Goal: Information Seeking & Learning: Learn about a topic

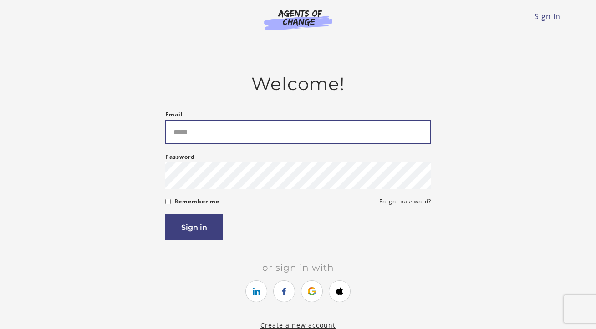
type input "**********"
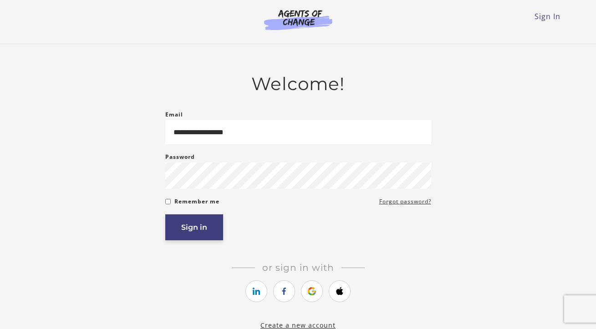
click at [176, 229] on button "Sign in" at bounding box center [194, 228] width 58 height 26
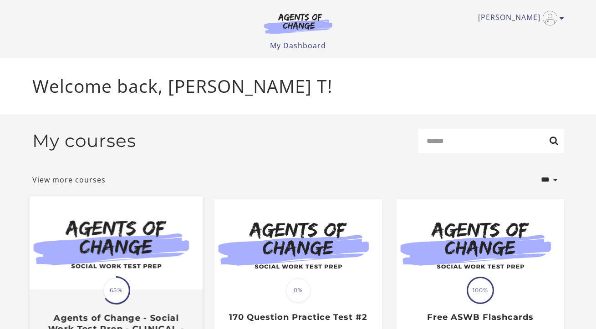
click at [126, 248] on img at bounding box center [115, 242] width 173 height 93
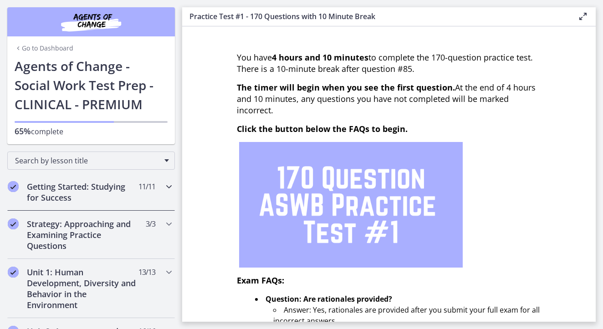
scroll to position [9, 0]
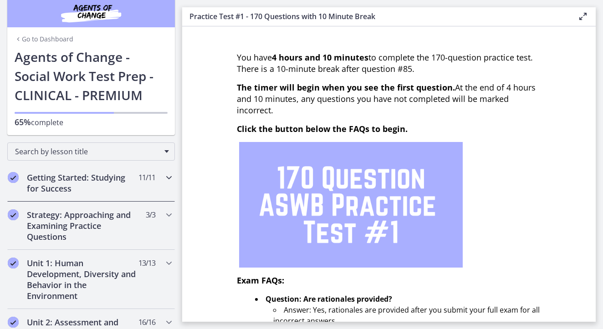
click at [164, 178] on icon "Chapters" at bounding box center [169, 177] width 11 height 11
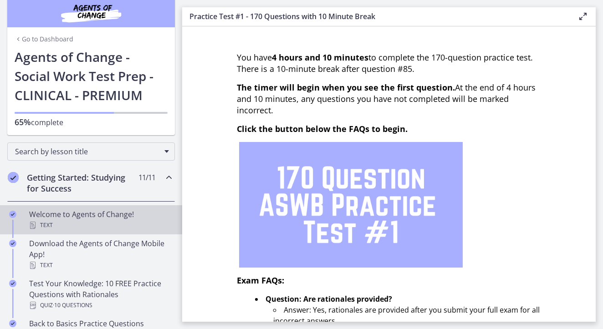
click at [101, 220] on div "Text" at bounding box center [100, 225] width 142 height 11
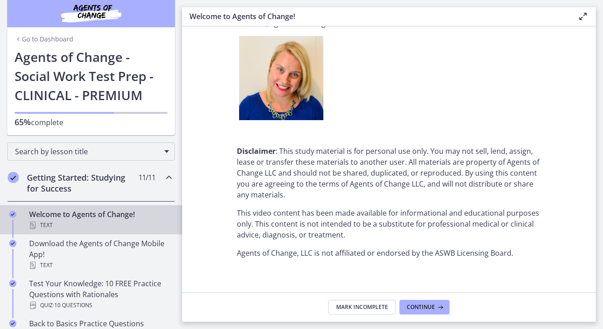
scroll to position [1153, 0]
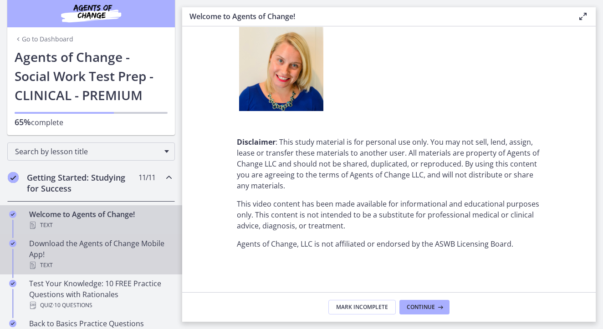
click at [95, 259] on div "Download the Agents of Change Mobile App! Text" at bounding box center [100, 254] width 142 height 33
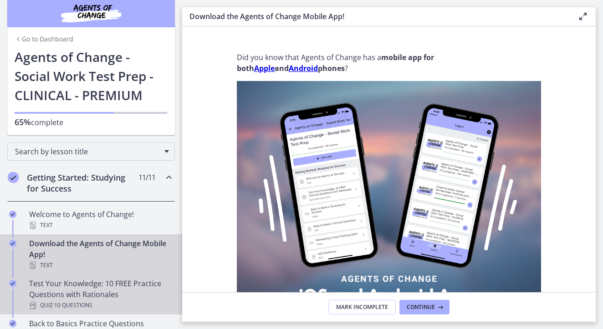
click at [100, 307] on div "Quiz · 10 Questions" at bounding box center [100, 305] width 142 height 11
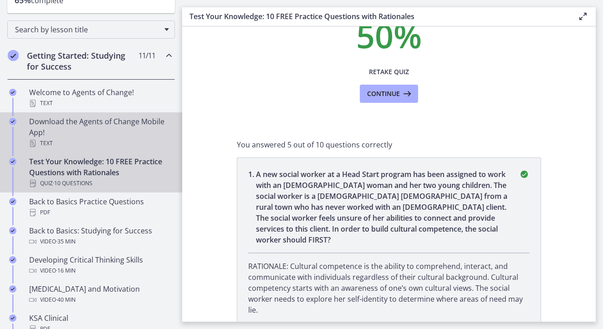
scroll to position [79, 0]
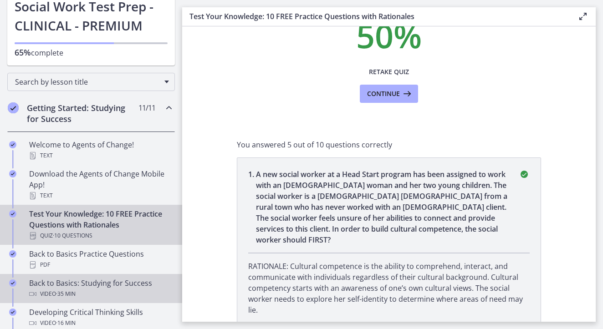
click at [74, 285] on div "Back to Basics: Studying for Success Video · 35 min" at bounding box center [100, 289] width 142 height 22
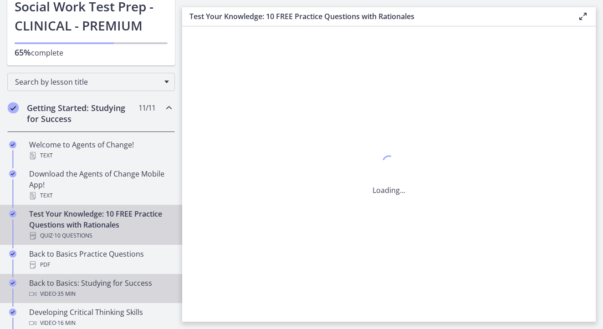
scroll to position [0, 0]
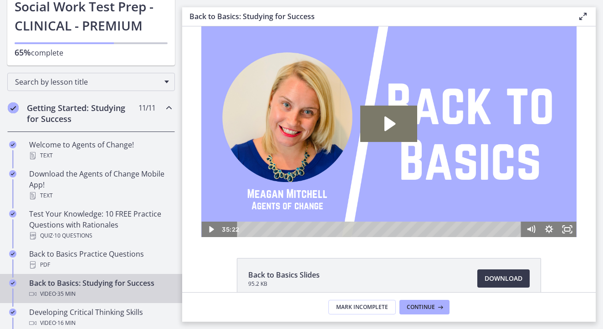
scroll to position [74, 0]
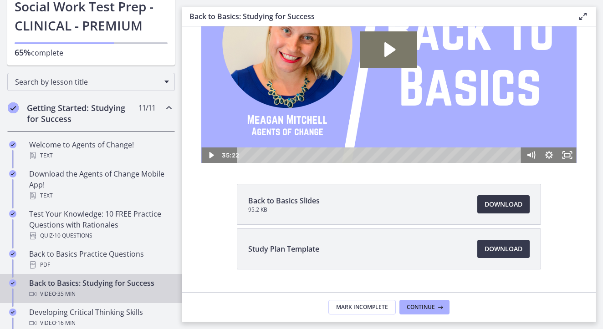
click at [512, 205] on span "Download Opens in a new window" at bounding box center [504, 204] width 38 height 11
click at [495, 251] on span "Download Opens in a new window" at bounding box center [504, 249] width 38 height 11
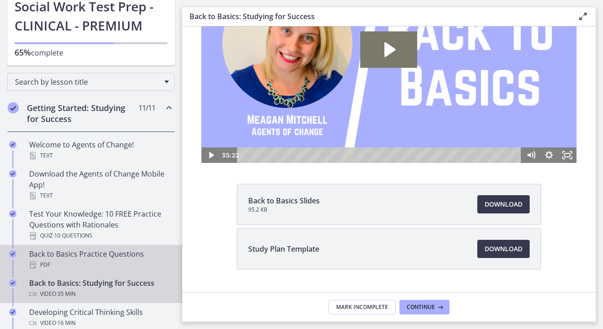
click at [100, 257] on div "Back to Basics Practice Questions PDF" at bounding box center [100, 260] width 142 height 22
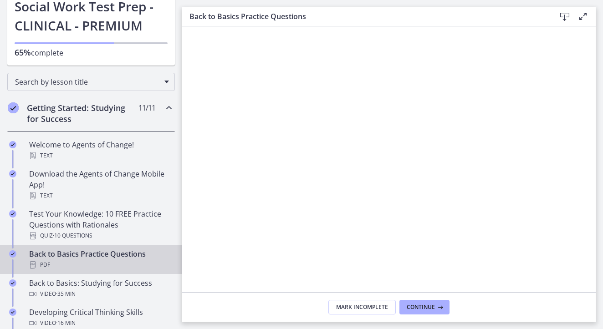
click at [564, 15] on icon at bounding box center [564, 16] width 11 height 11
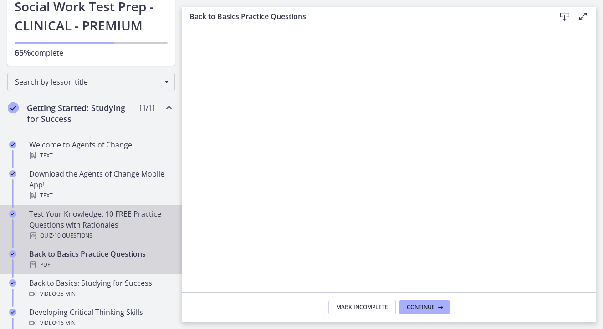
click at [83, 231] on span "· 10 Questions" at bounding box center [73, 236] width 40 height 11
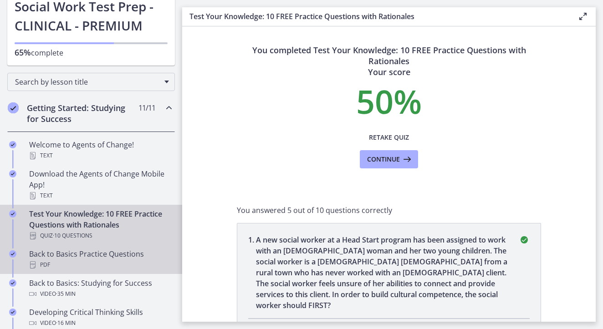
click at [98, 271] on link "Back to Basics Practice Questions PDF" at bounding box center [91, 259] width 182 height 29
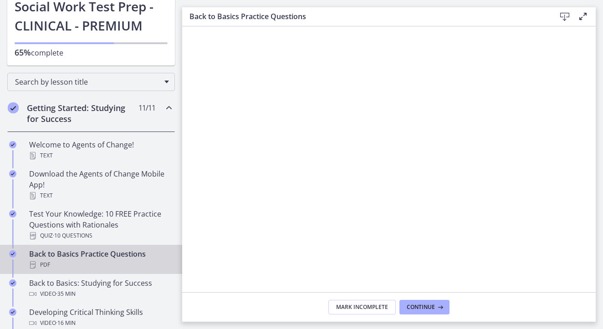
click at [97, 264] on div "PDF" at bounding box center [100, 265] width 142 height 11
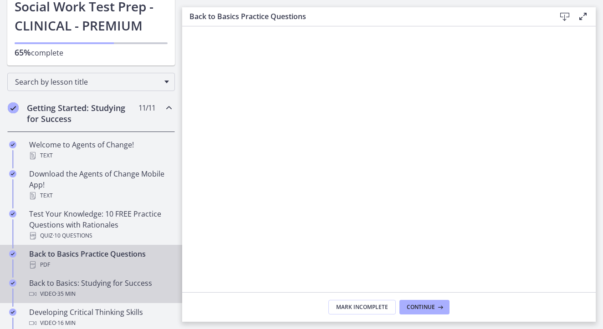
click at [94, 291] on div "Video · 35 min" at bounding box center [100, 294] width 142 height 11
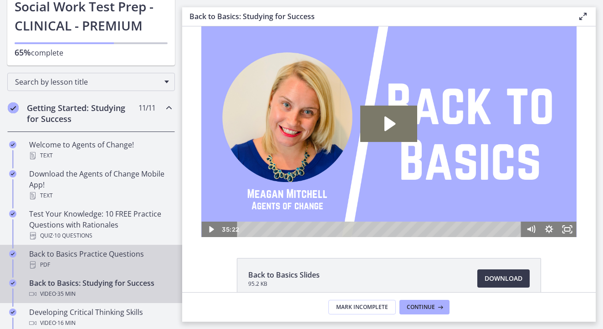
click at [94, 255] on div "Back to Basics Practice Questions PDF" at bounding box center [100, 260] width 142 height 22
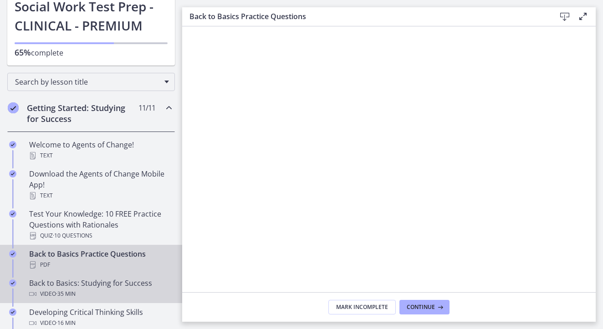
click at [86, 287] on div "Back to Basics: Studying for Success Video · 35 min" at bounding box center [100, 289] width 142 height 22
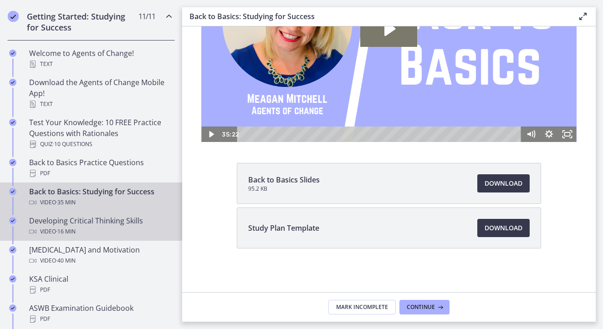
scroll to position [153, 0]
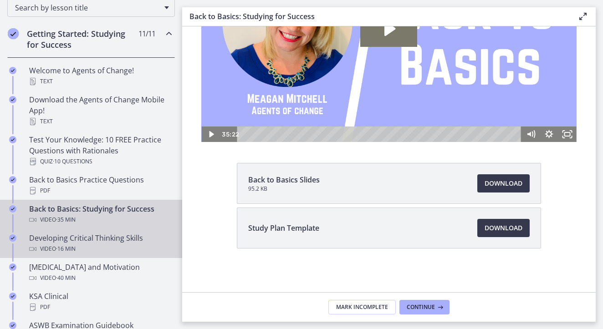
click at [61, 252] on span "· 16 min" at bounding box center [66, 249] width 20 height 11
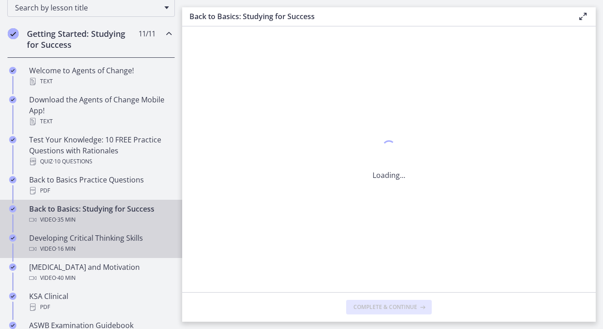
scroll to position [0, 0]
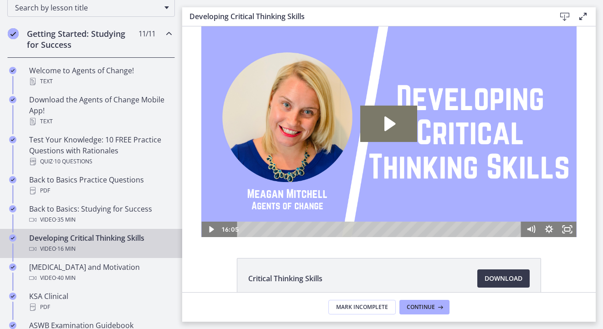
scroll to position [51, 0]
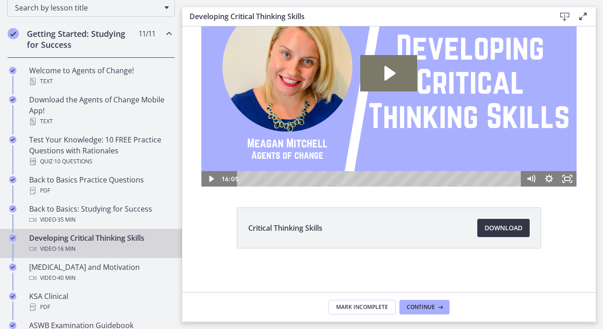
click at [490, 230] on span "Download Opens in a new window" at bounding box center [504, 228] width 38 height 11
click at [566, 14] on icon at bounding box center [564, 16] width 11 height 11
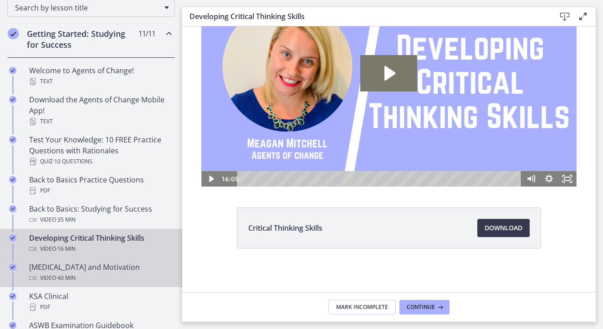
click at [76, 275] on span "· 40 min" at bounding box center [66, 278] width 20 height 11
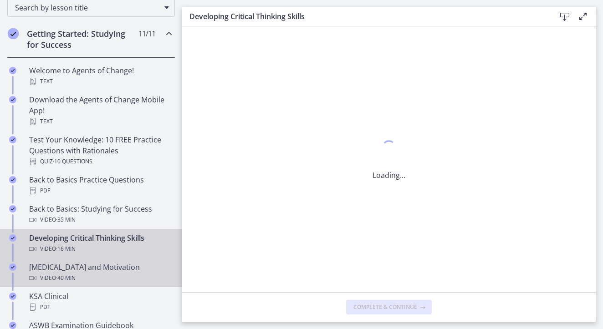
scroll to position [0, 0]
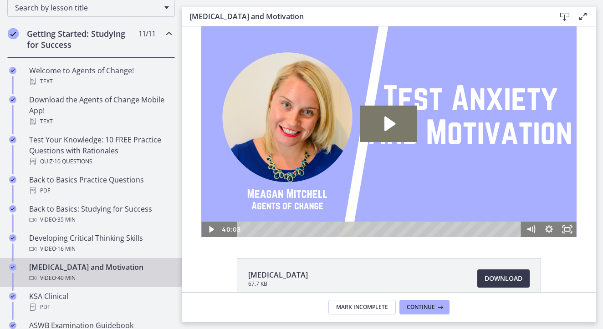
scroll to position [51, 0]
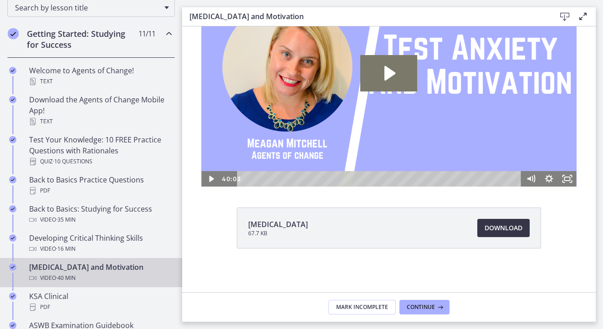
click at [502, 224] on span "Download Opens in a new window" at bounding box center [504, 228] width 38 height 11
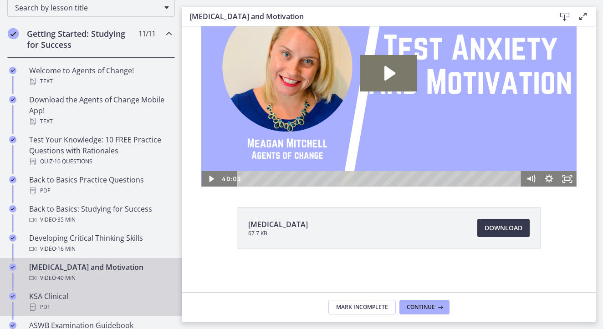
click at [88, 303] on div "PDF" at bounding box center [100, 307] width 142 height 11
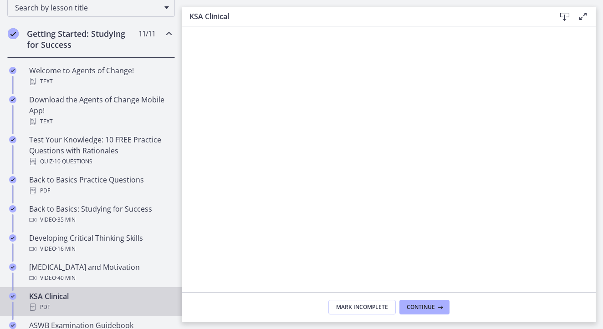
click at [564, 18] on icon at bounding box center [564, 16] width 11 height 11
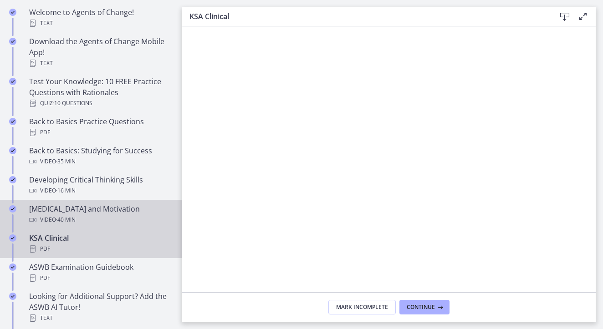
scroll to position [257, 0]
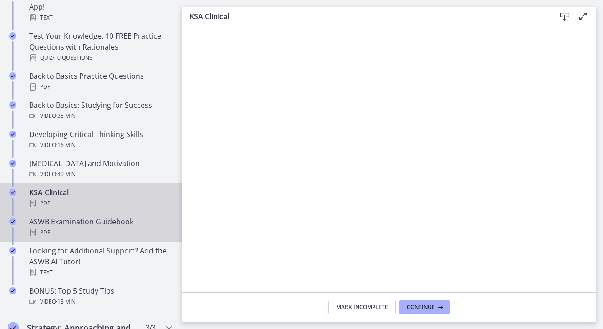
click at [83, 226] on div "ASWB Examination Guidebook PDF" at bounding box center [100, 227] width 142 height 22
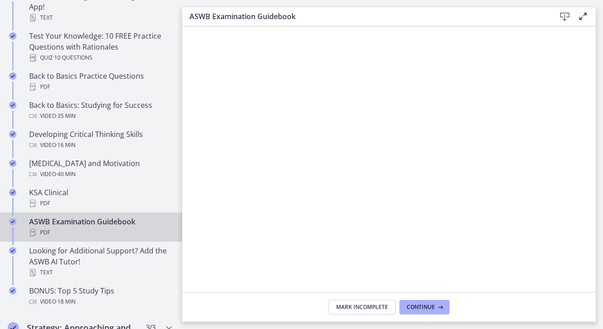
click at [561, 15] on icon at bounding box center [564, 16] width 11 height 11
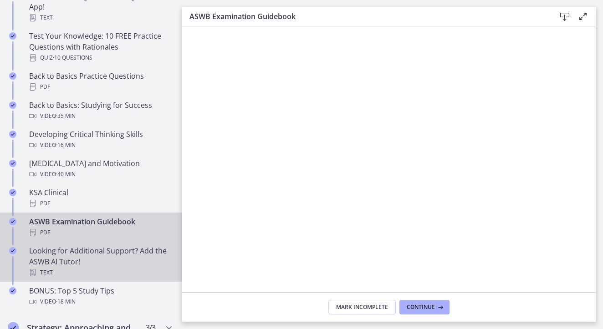
click at [82, 264] on div "Looking for Additional Support? Add the ASWB AI Tutor! Text" at bounding box center [100, 262] width 142 height 33
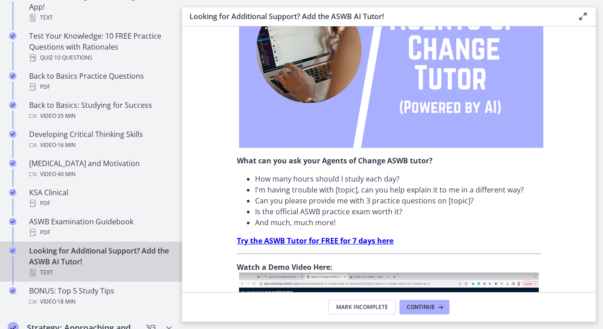
scroll to position [80, 0]
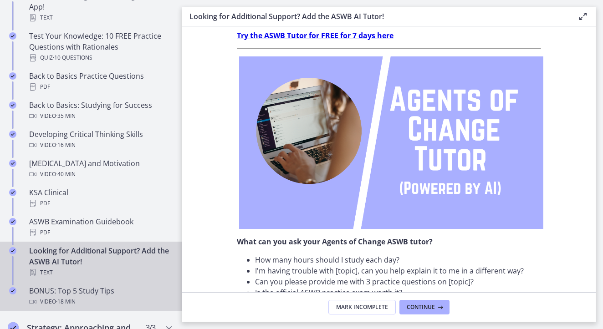
click at [105, 289] on div "BONUS: Top 5 Study Tips Video · 18 min" at bounding box center [100, 297] width 142 height 22
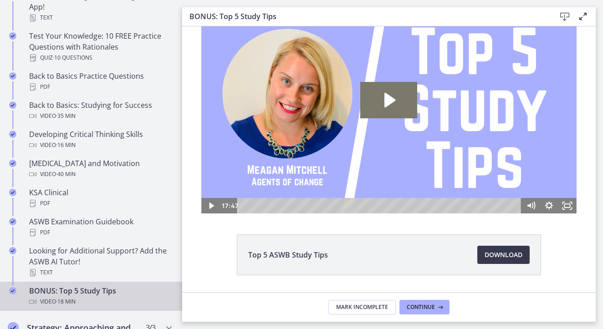
scroll to position [31, 0]
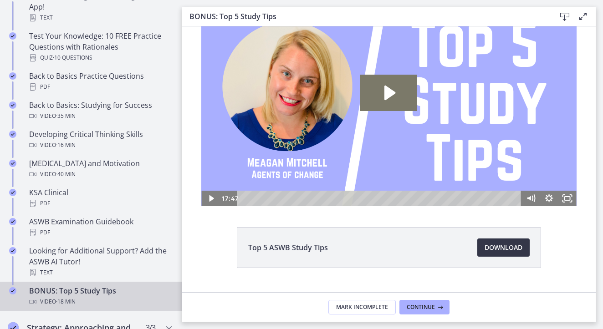
click at [485, 252] on span "Download Opens in a new window" at bounding box center [504, 247] width 38 height 11
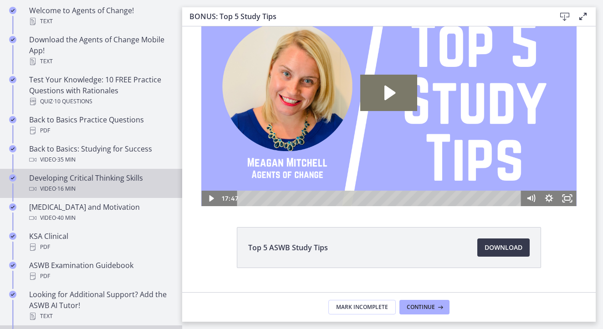
scroll to position [120, 0]
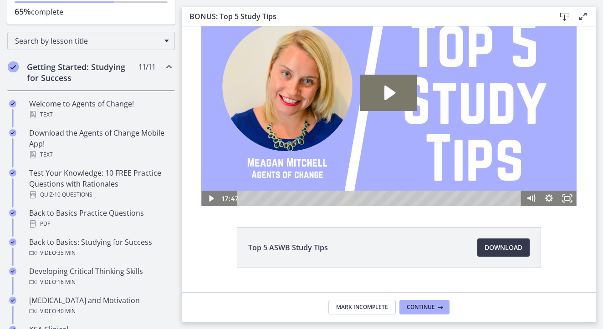
click at [164, 65] on icon "Chapters" at bounding box center [169, 66] width 11 height 11
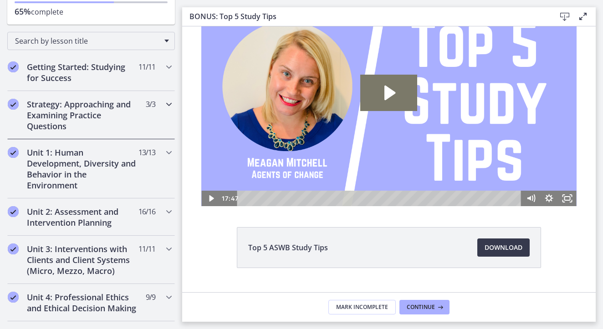
click at [128, 123] on h2 "Strategy: Approaching and Examining Practice Questions" at bounding box center [82, 115] width 111 height 33
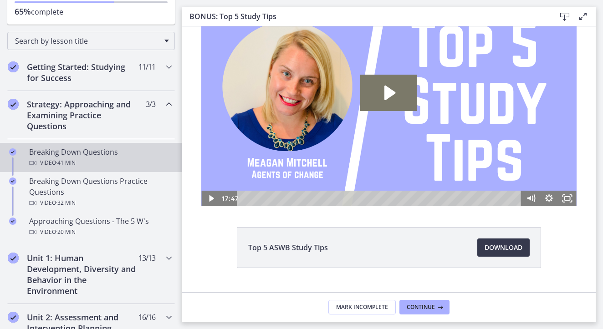
click at [108, 153] on div "Breaking Down Questions Video · 41 min" at bounding box center [100, 158] width 142 height 22
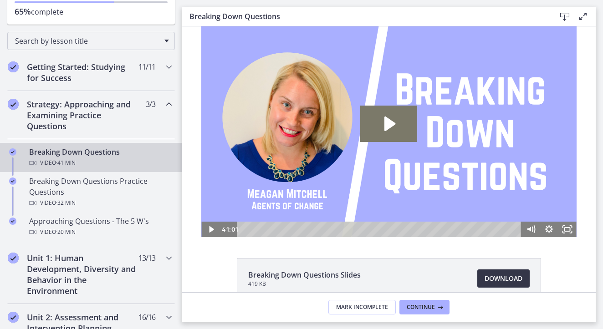
click at [499, 279] on span "Download Opens in a new window" at bounding box center [504, 278] width 38 height 11
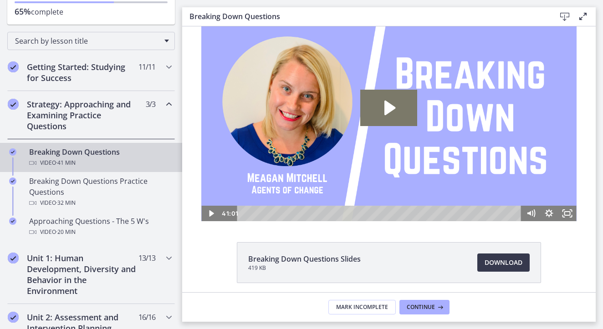
scroll to position [51, 0]
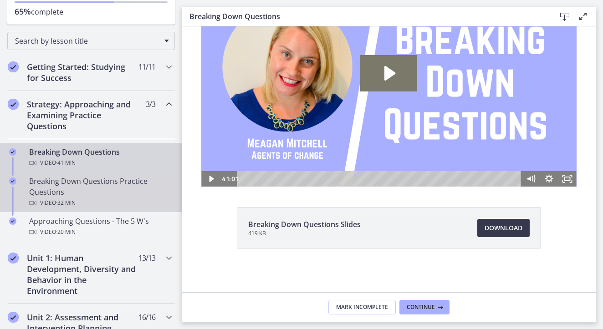
click at [96, 186] on div "Breaking Down Questions Practice Questions Video · 32 min" at bounding box center [100, 192] width 142 height 33
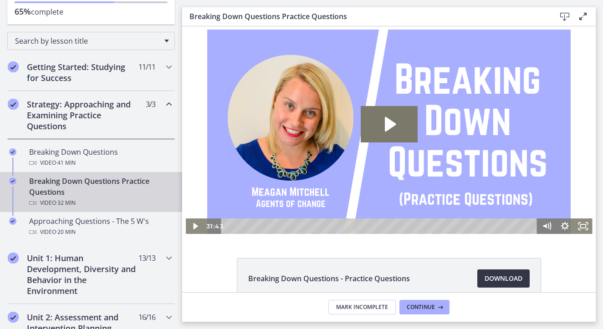
click at [519, 279] on link "Download Opens in a new window" at bounding box center [503, 279] width 52 height 18
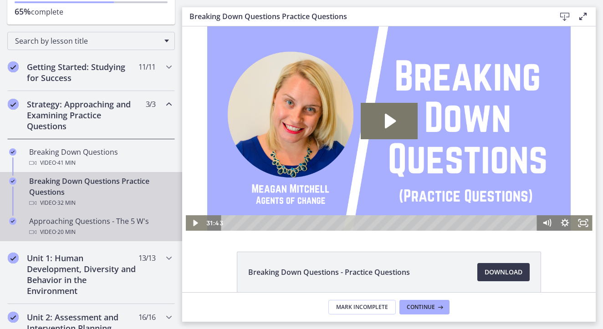
click at [86, 223] on div "Approaching Questions - The 5 W's Video · 20 min" at bounding box center [100, 227] width 142 height 22
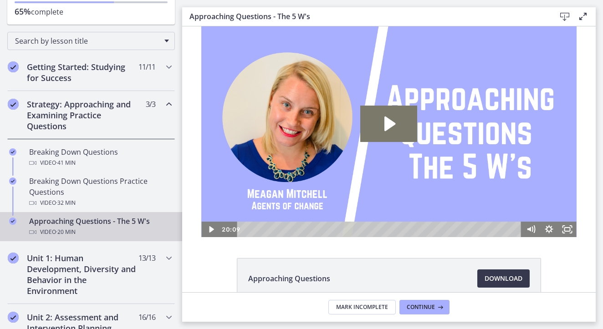
scroll to position [51, 0]
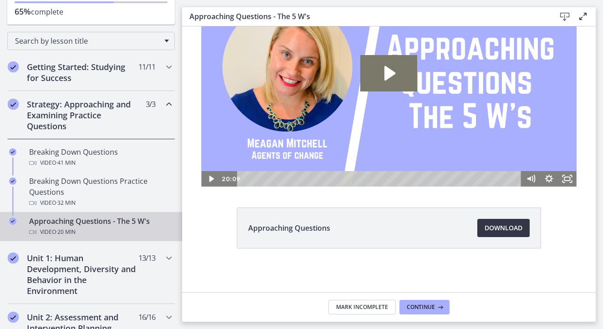
click at [500, 228] on span "Download Opens in a new window" at bounding box center [504, 228] width 38 height 11
click at [164, 105] on icon "Chapters" at bounding box center [169, 104] width 11 height 11
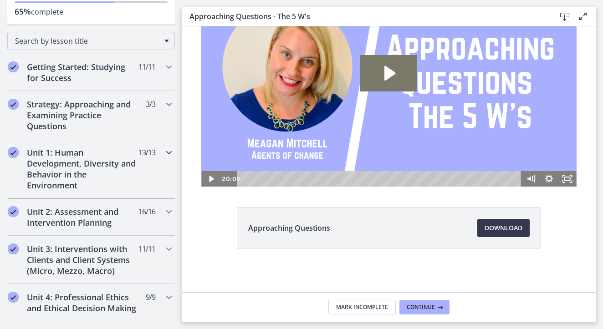
click at [95, 169] on h2 "Unit 1: Human Development, Diversity and Behavior in the Environment" at bounding box center [82, 169] width 111 height 44
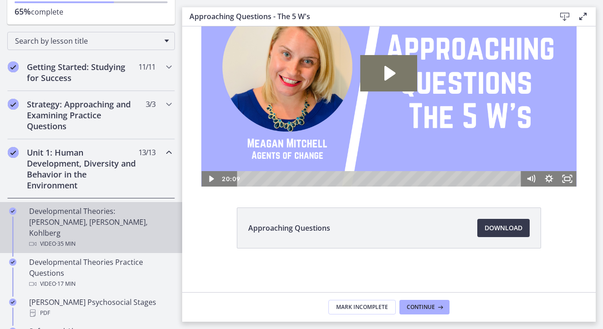
click at [118, 211] on div "Developmental Theories: [PERSON_NAME], [PERSON_NAME], Kohlberg Video · 35 min" at bounding box center [100, 228] width 142 height 44
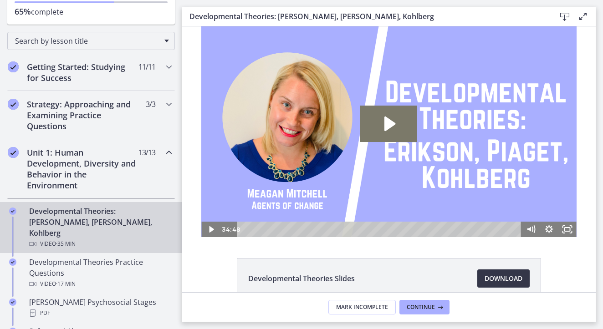
click at [496, 275] on span "Download Opens in a new window" at bounding box center [504, 278] width 38 height 11
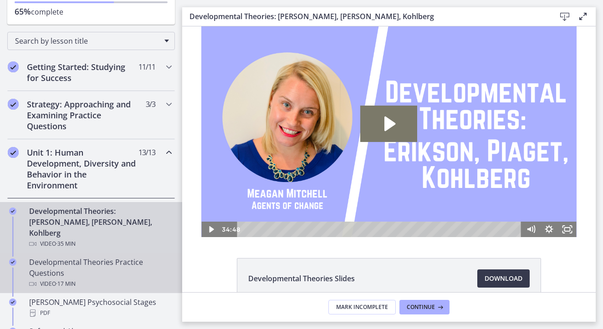
click at [103, 266] on div "Developmental Theories Practice Questions Video · 17 min" at bounding box center [100, 273] width 142 height 33
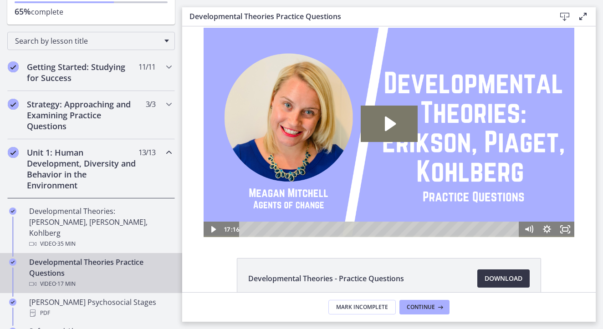
scroll to position [51, 0]
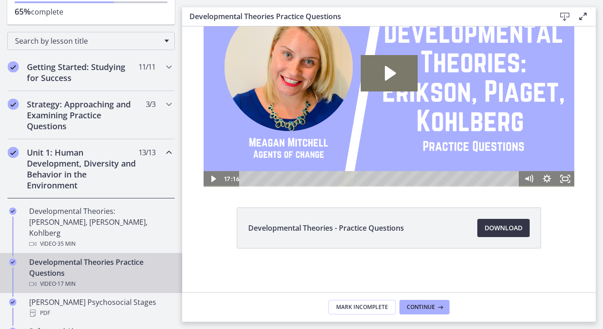
click at [502, 231] on span "Download Opens in a new window" at bounding box center [504, 228] width 38 height 11
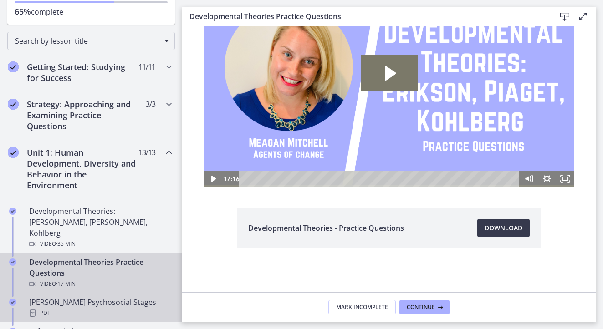
click at [121, 297] on div "[PERSON_NAME] Psychosocial Stages PDF" at bounding box center [100, 308] width 142 height 22
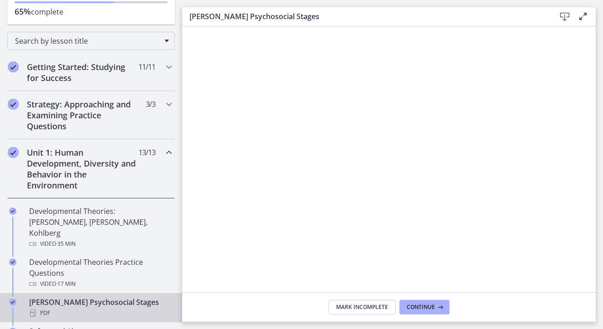
click at [563, 16] on icon at bounding box center [564, 16] width 11 height 11
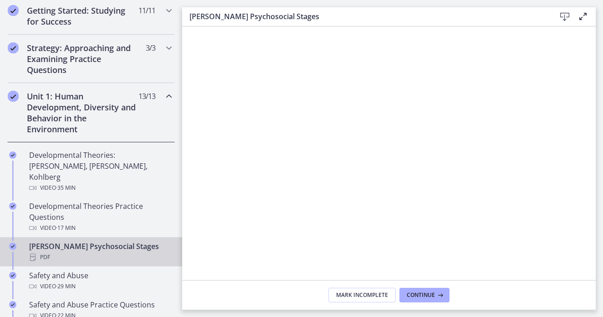
scroll to position [235, 0]
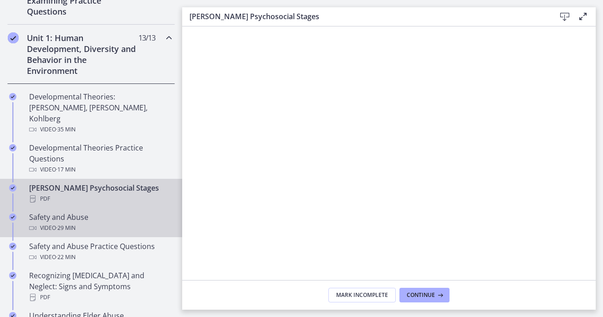
click at [125, 222] on div "Video · 29 min" at bounding box center [100, 227] width 142 height 11
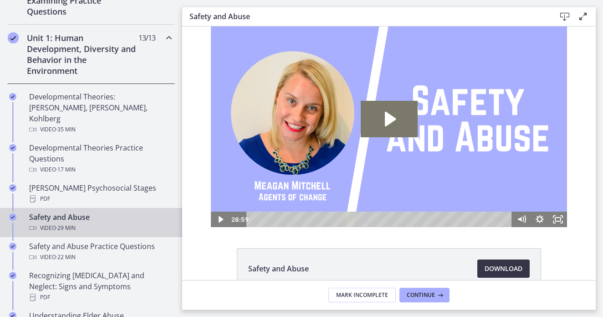
click at [508, 267] on span "Download Opens in a new window" at bounding box center [504, 268] width 38 height 11
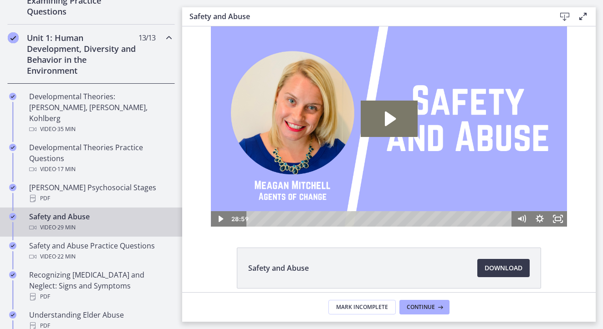
scroll to position [40, 0]
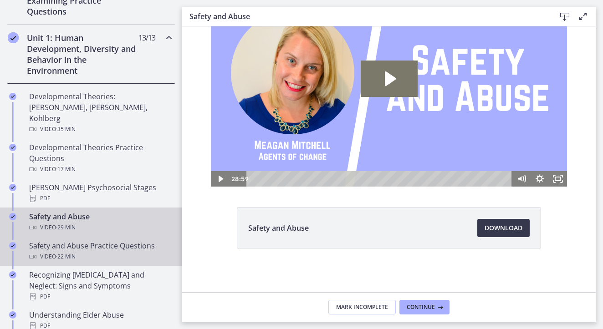
click at [102, 251] on div "Video · 22 min" at bounding box center [100, 256] width 142 height 11
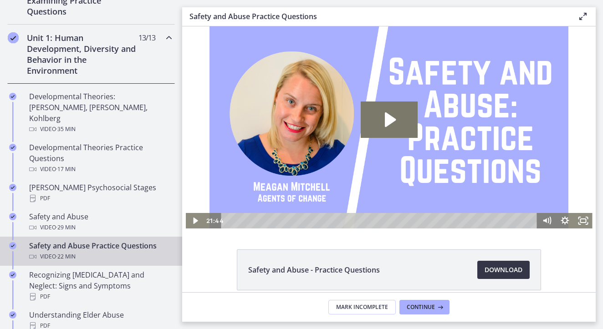
click at [505, 274] on span "Download Opens in a new window" at bounding box center [504, 270] width 38 height 11
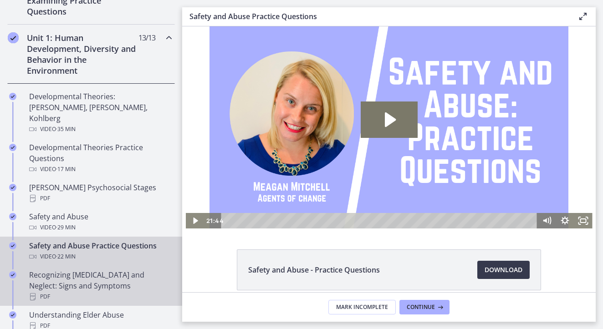
click at [99, 273] on div "Recognizing [MEDICAL_DATA] and Neglect: Signs and Symptoms PDF" at bounding box center [100, 286] width 142 height 33
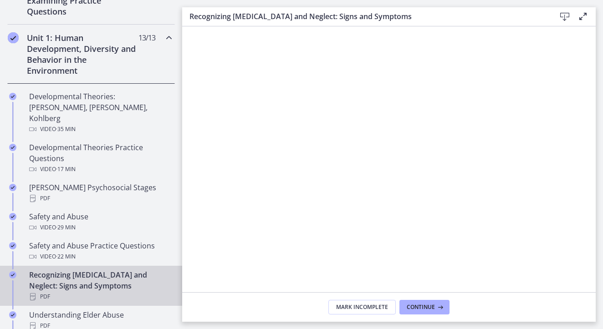
click at [567, 16] on icon at bounding box center [564, 16] width 11 height 11
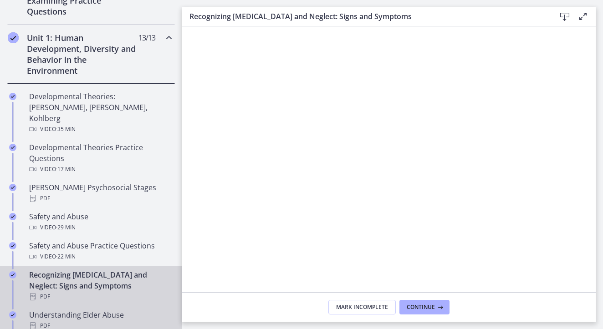
click at [94, 310] on div "Understanding Elder Abuse PDF" at bounding box center [100, 321] width 142 height 22
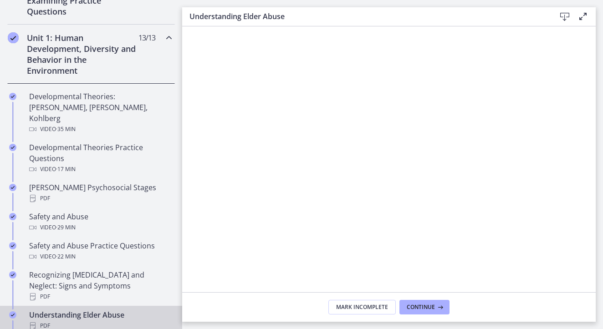
click at [565, 19] on icon at bounding box center [564, 16] width 11 height 11
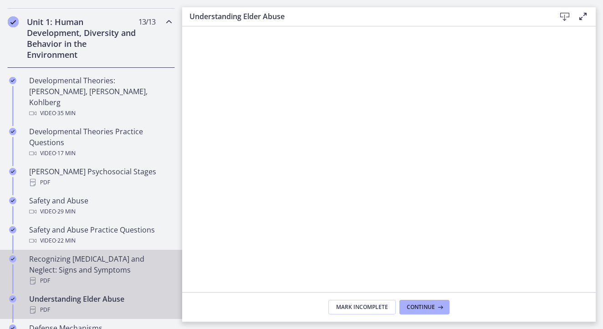
scroll to position [254, 0]
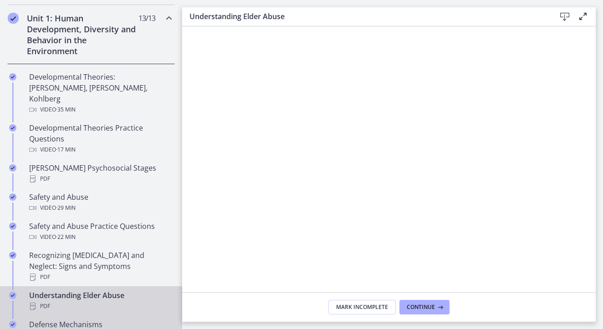
click at [83, 319] on div "Defense Mechanisms Video · 18 min" at bounding box center [100, 330] width 142 height 22
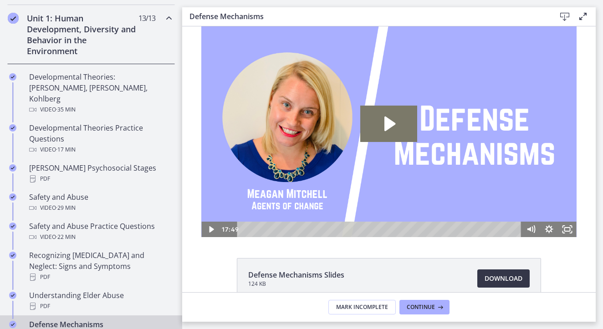
click at [510, 280] on span "Download Opens in a new window" at bounding box center [504, 278] width 38 height 11
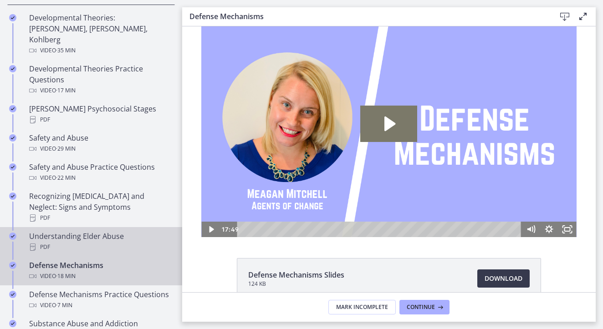
scroll to position [359, 0]
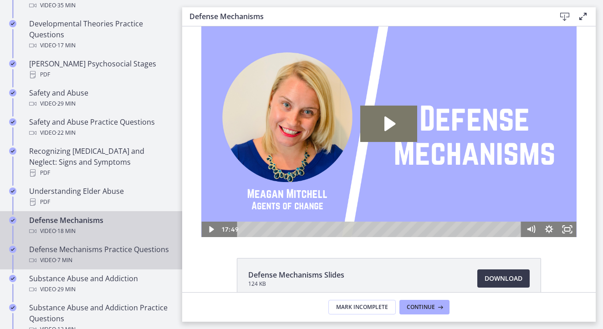
click at [78, 256] on div "Video · 7 min" at bounding box center [100, 260] width 142 height 11
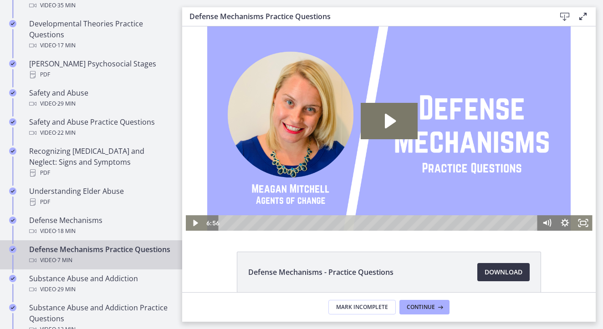
click at [485, 269] on span "Download Opens in a new window" at bounding box center [504, 272] width 38 height 11
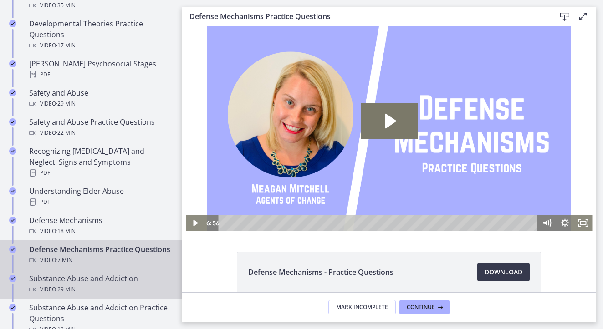
click at [65, 283] on div "Substance Abuse and Addiction Video · 29 min" at bounding box center [100, 284] width 142 height 22
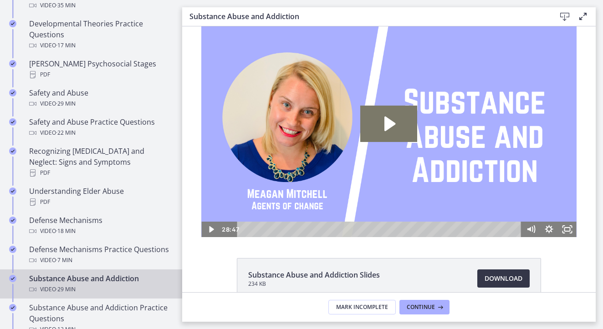
click at [499, 277] on span "Download Opens in a new window" at bounding box center [504, 278] width 38 height 11
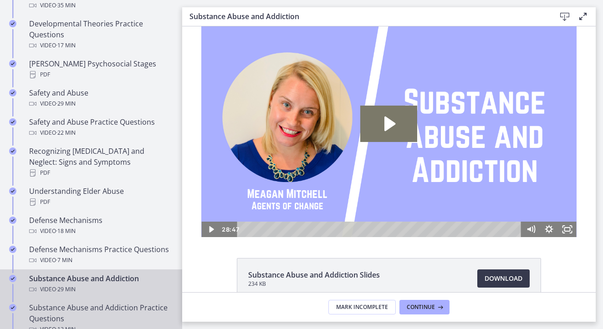
click at [105, 313] on div "Substance Abuse and Addiction Practice Questions Video · 12 min" at bounding box center [100, 318] width 142 height 33
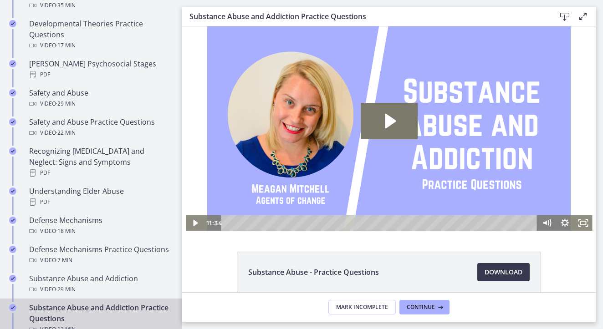
click at [492, 283] on li "Substance Abuse - Practice Questions Download Opens in a new window" at bounding box center [389, 272] width 304 height 41
click at [492, 274] on span "Download Opens in a new window" at bounding box center [504, 272] width 38 height 11
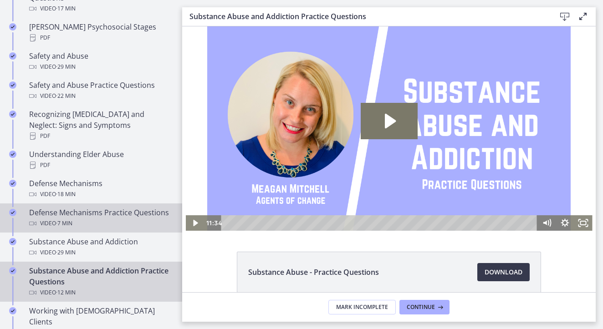
scroll to position [476, 0]
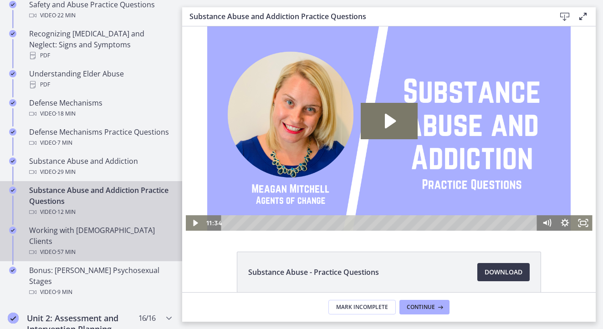
click at [91, 247] on div "Video · 57 min" at bounding box center [100, 252] width 142 height 11
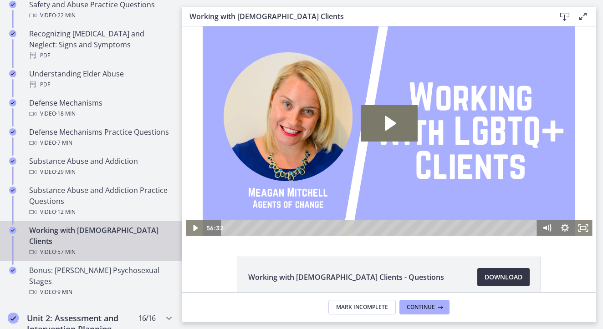
click at [486, 280] on span "Download Opens in a new window" at bounding box center [504, 277] width 38 height 11
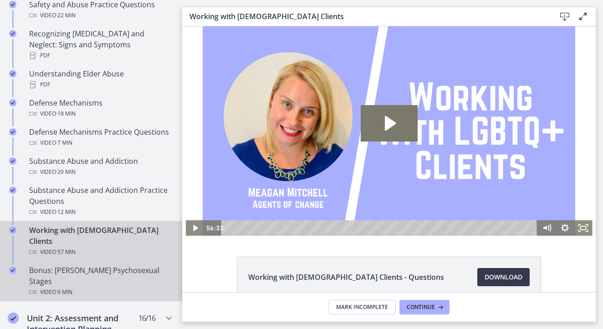
click at [63, 287] on span "· 9 min" at bounding box center [64, 292] width 16 height 11
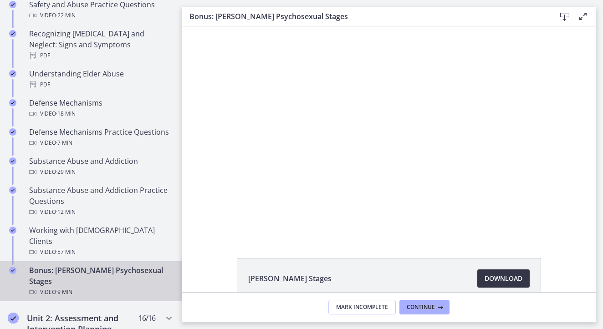
click at [517, 280] on span "Download Opens in a new window" at bounding box center [504, 278] width 38 height 11
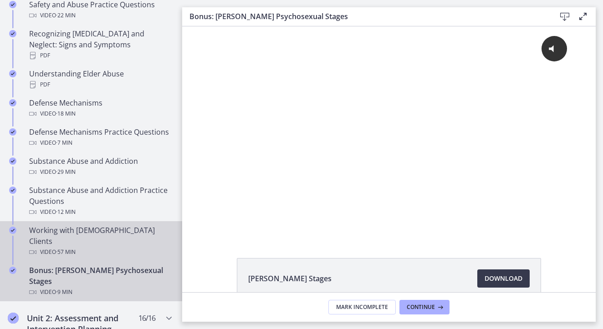
scroll to position [108, 0]
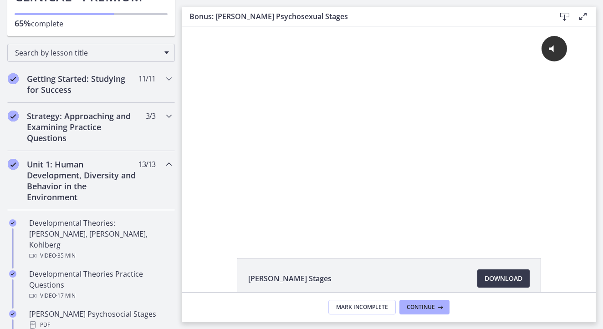
click at [164, 169] on icon "Chapters" at bounding box center [169, 164] width 11 height 11
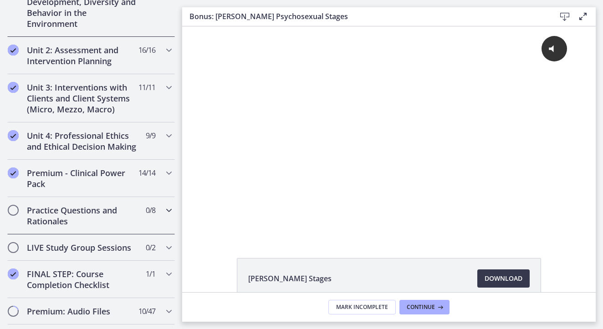
scroll to position [283, 0]
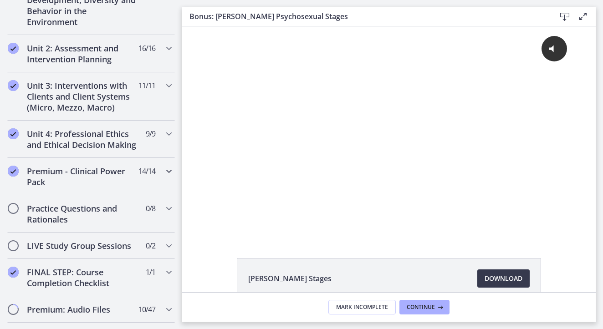
click at [164, 177] on icon "Chapters" at bounding box center [169, 171] width 11 height 11
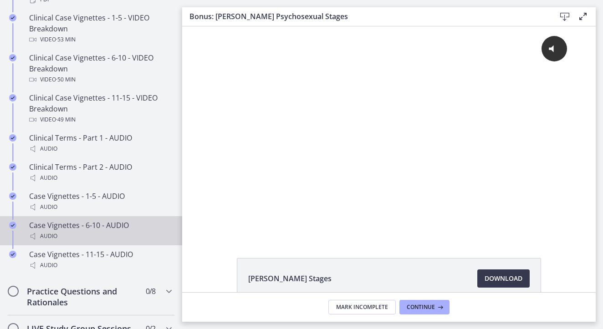
scroll to position [243, 0]
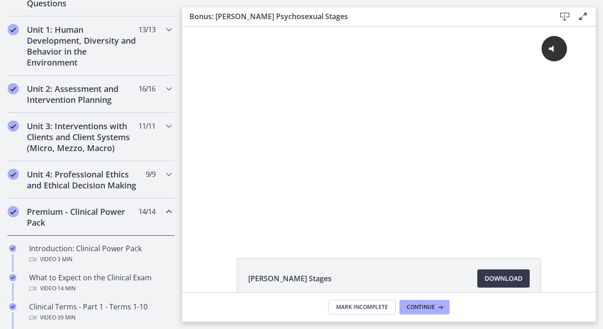
click at [164, 217] on icon "Chapters" at bounding box center [169, 211] width 11 height 11
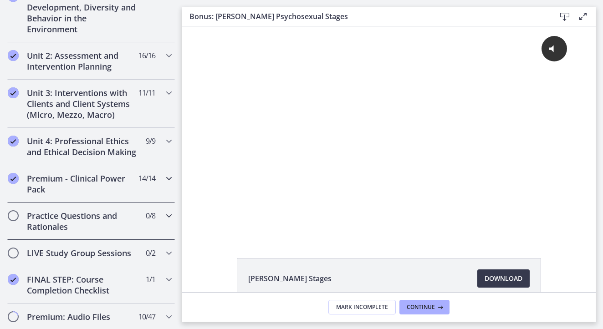
scroll to position [309, 0]
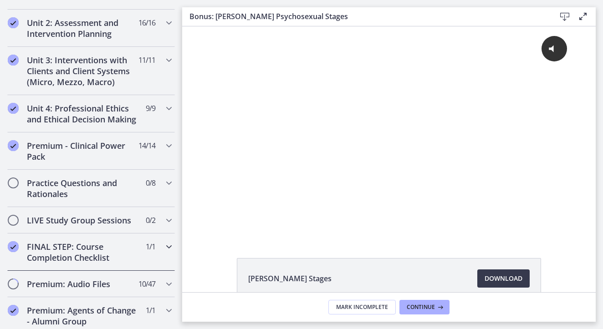
click at [164, 252] on span "Chapters" at bounding box center [169, 246] width 11 height 11
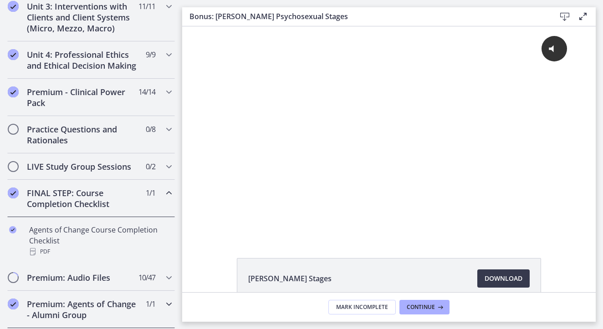
scroll to position [404, 0]
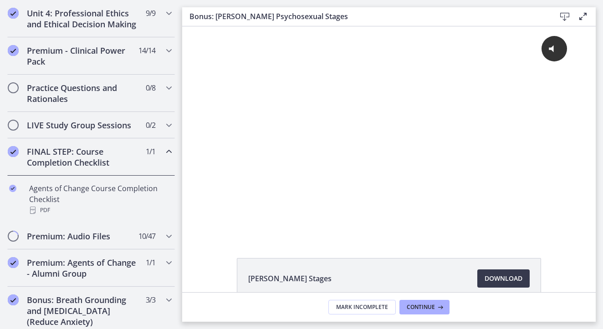
click at [164, 157] on icon "Chapters" at bounding box center [169, 151] width 11 height 11
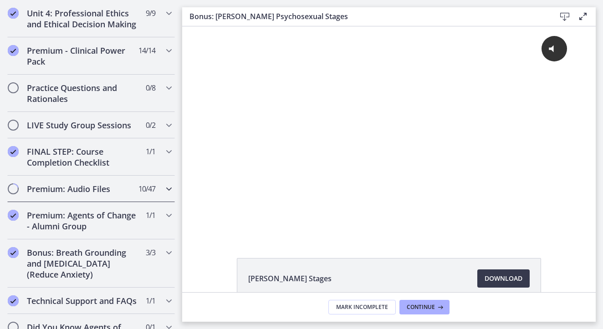
click at [164, 195] on icon "Chapters" at bounding box center [169, 189] width 11 height 11
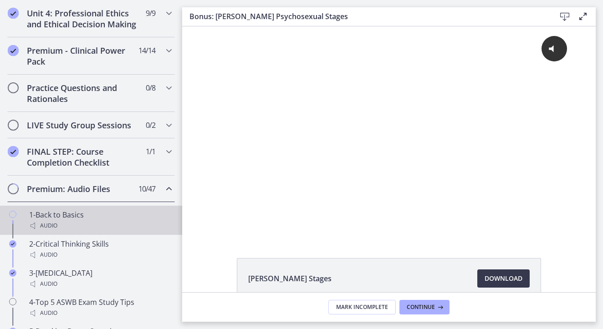
click at [77, 231] on div "Audio" at bounding box center [100, 225] width 142 height 11
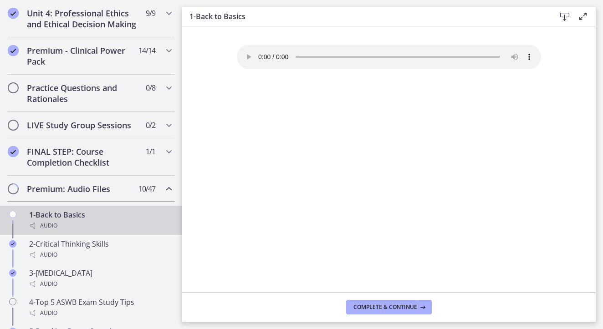
click at [565, 16] on icon at bounding box center [564, 16] width 11 height 11
click at [260, 49] on audio "Your browser doesn't support the audio element. Download it here" at bounding box center [389, 57] width 304 height 25
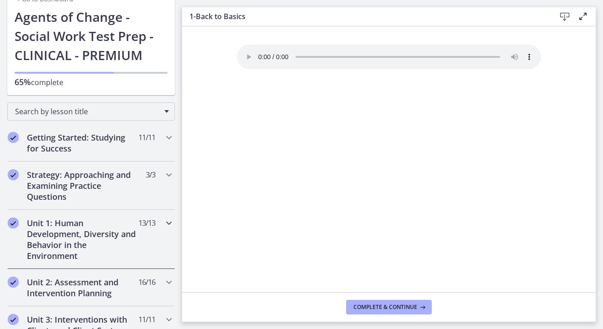
scroll to position [72, 0]
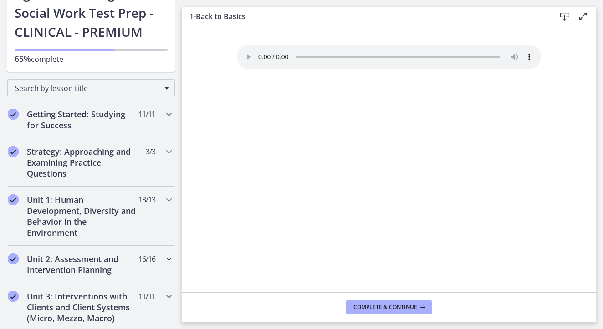
click at [100, 262] on h2 "Unit 2: Assessment and Intervention Planning" at bounding box center [82, 265] width 111 height 22
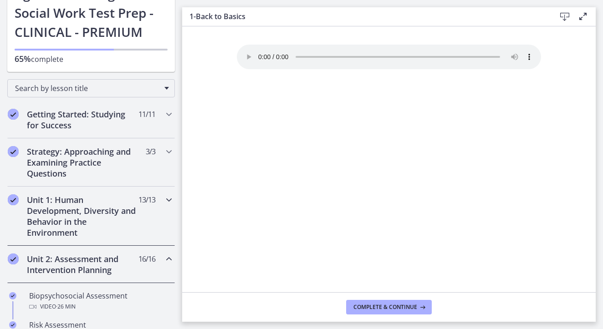
click at [92, 216] on h2 "Unit 1: Human Development, Diversity and Behavior in the Environment" at bounding box center [82, 217] width 111 height 44
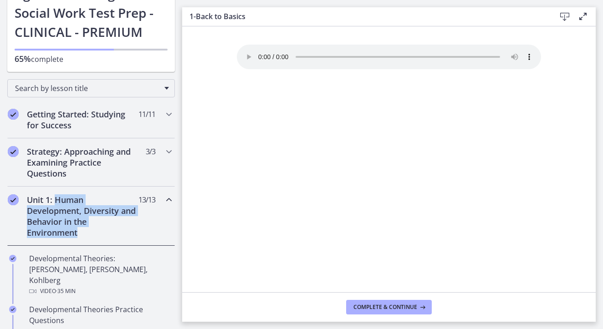
drag, startPoint x: 76, startPoint y: 233, endPoint x: 57, endPoint y: 202, distance: 36.2
click at [57, 202] on h2 "Unit 1: Human Development, Diversity and Behavior in the Environment" at bounding box center [82, 217] width 111 height 44
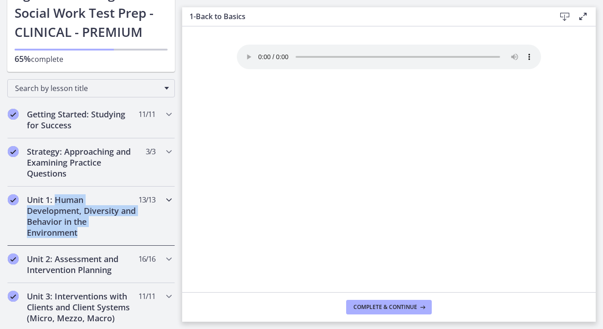
copy h2 "Human Development, Diversity and Behavior in the Environment"
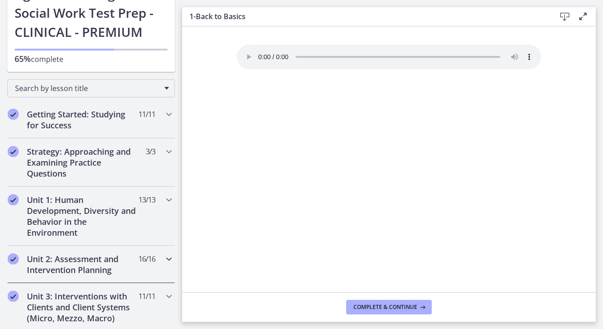
click at [66, 259] on h2 "Unit 2: Assessment and Intervention Planning" at bounding box center [82, 265] width 111 height 22
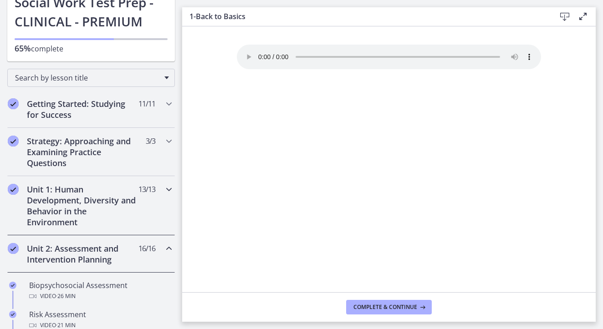
scroll to position [136, 0]
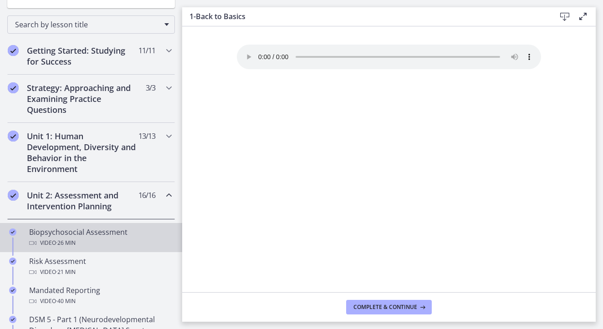
click at [68, 230] on div "Biopsychosocial Assessment Video · 26 min" at bounding box center [100, 238] width 142 height 22
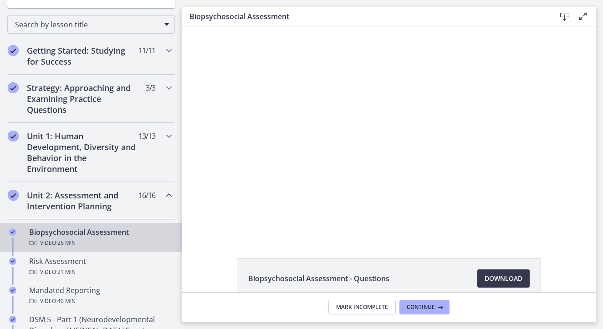
scroll to position [51, 0]
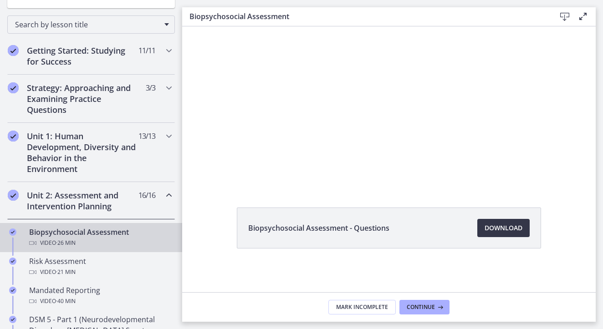
click at [492, 227] on span "Download Opens in a new window" at bounding box center [504, 228] width 38 height 11
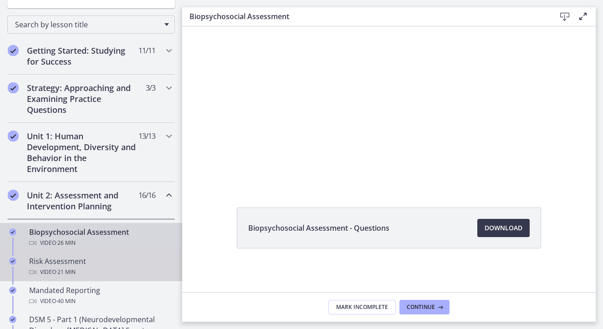
click at [107, 266] on div "Risk Assessment Video · 21 min" at bounding box center [100, 267] width 142 height 22
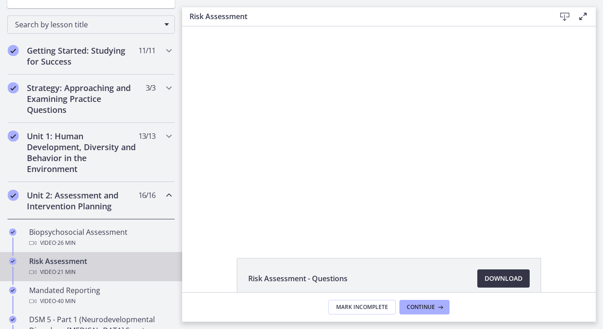
click at [502, 275] on span "Download Opens in a new window" at bounding box center [504, 278] width 38 height 11
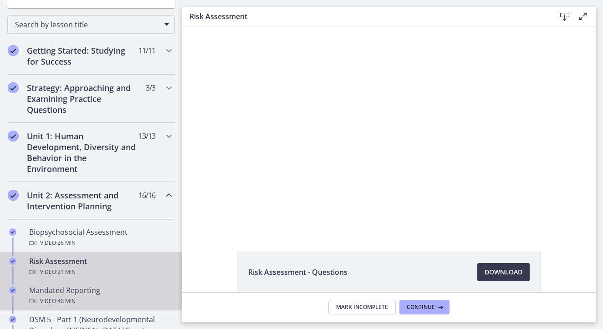
click at [61, 305] on span "· 40 min" at bounding box center [66, 301] width 20 height 11
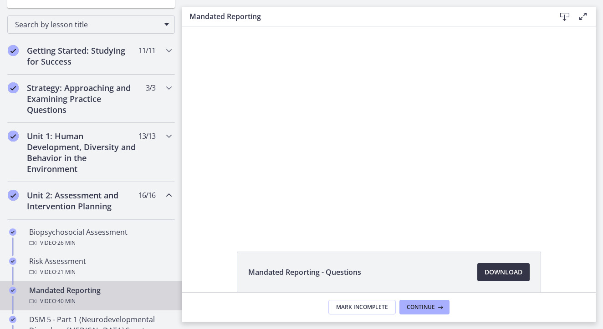
click at [508, 277] on span "Download Opens in a new window" at bounding box center [504, 272] width 38 height 11
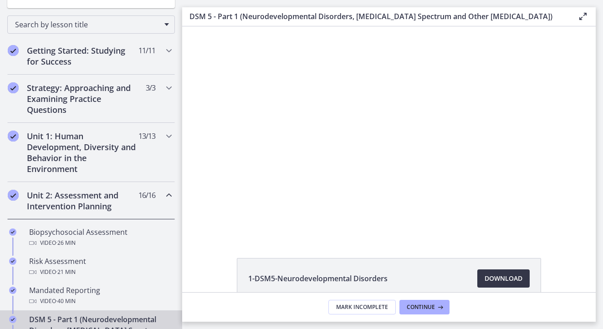
click at [494, 281] on span "Download Opens in a new window" at bounding box center [504, 278] width 38 height 11
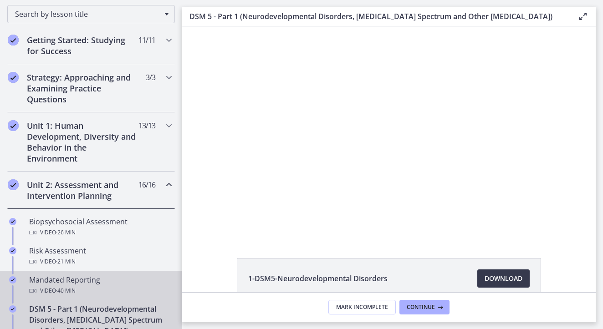
scroll to position [197, 0]
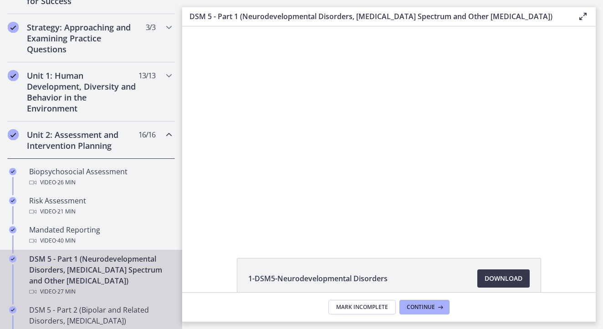
click at [96, 312] on div "DSM 5 - Part 2 (Bipolar and Related Disorders, [MEDICAL_DATA]) Video · 27 min" at bounding box center [100, 321] width 142 height 33
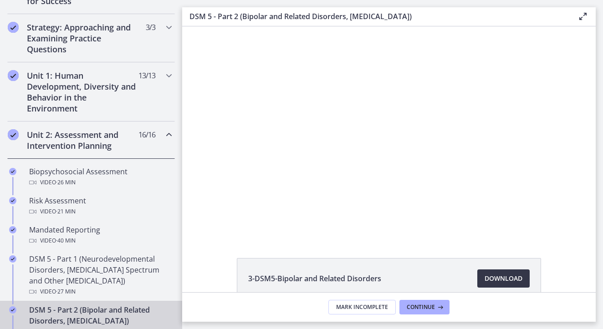
click at [512, 278] on span "Download Opens in a new window" at bounding box center [504, 278] width 38 height 11
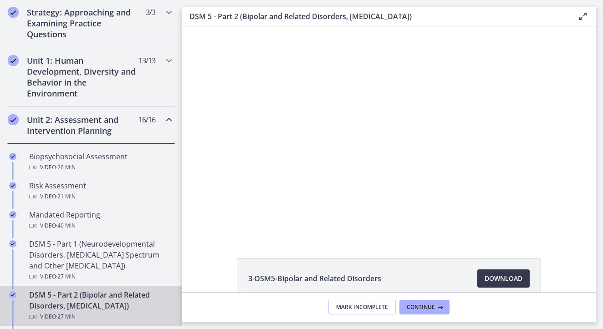
scroll to position [251, 0]
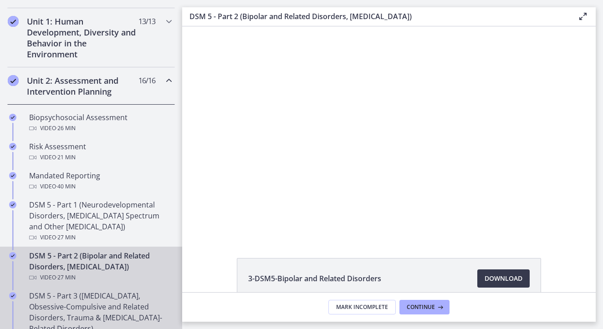
click at [111, 308] on div "DSM 5 - Part 3 ([MEDICAL_DATA], Obsessive-Compulsive and Related Disorders, Tra…" at bounding box center [100, 318] width 142 height 55
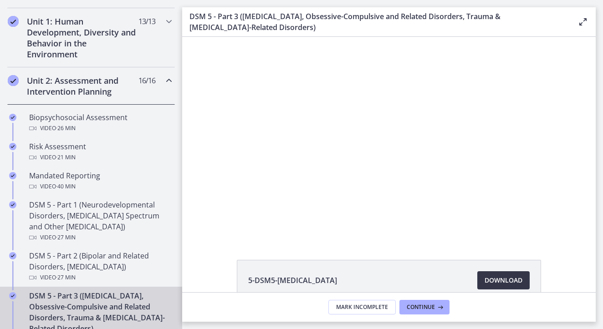
click at [506, 276] on span "Download Opens in a new window" at bounding box center [504, 280] width 38 height 11
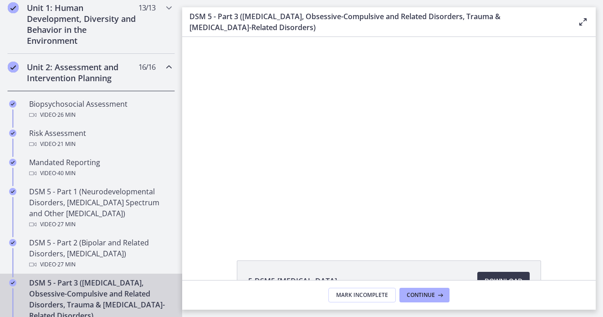
scroll to position [299, 0]
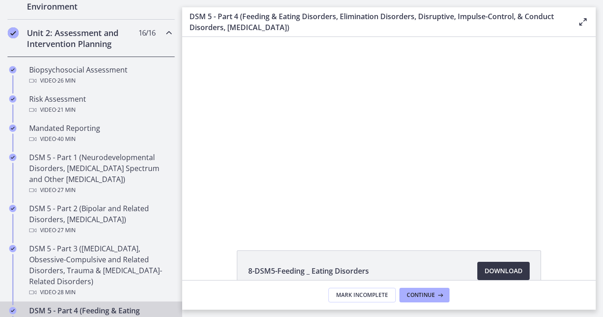
click at [490, 268] on span "Download Opens in a new window" at bounding box center [504, 270] width 38 height 11
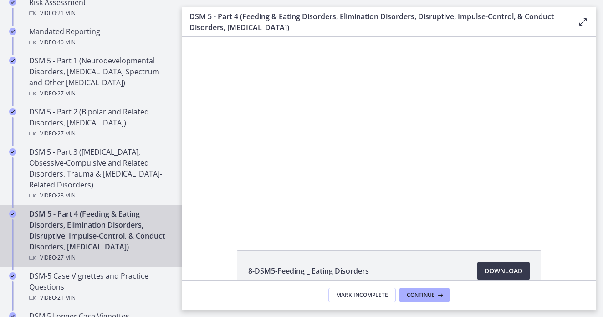
scroll to position [402, 0]
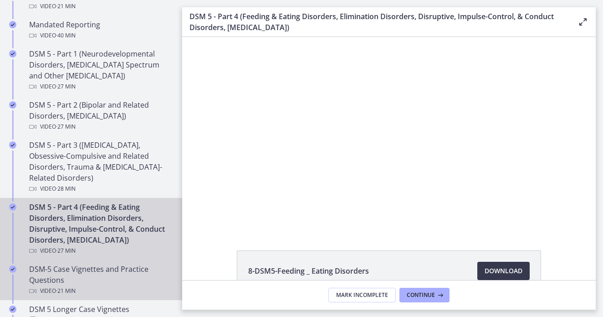
click at [88, 283] on div "DSM-5 Case Vignettes and Practice Questions Video · 21 min" at bounding box center [100, 279] width 142 height 33
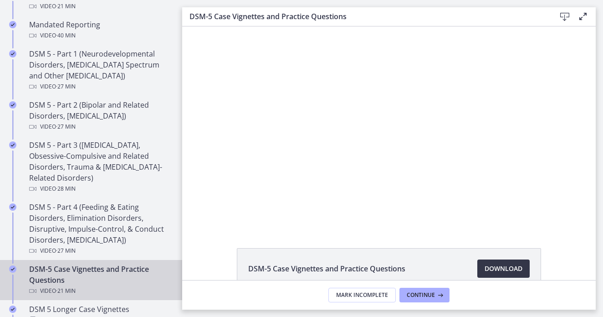
click at [488, 270] on span "Download Opens in a new window" at bounding box center [504, 268] width 38 height 11
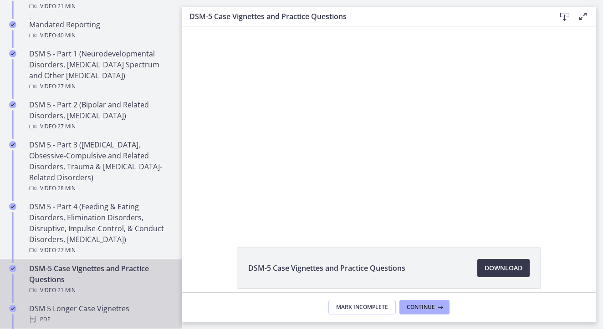
click at [104, 310] on div "DSM 5 Longer Case Vignettes PDF" at bounding box center [100, 314] width 142 height 22
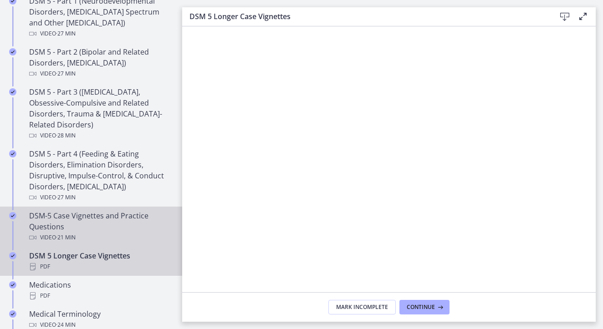
scroll to position [457, 0]
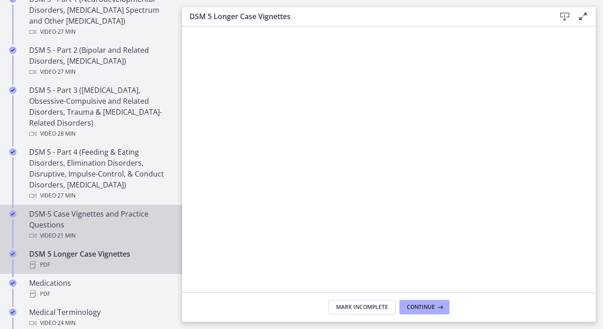
click at [123, 224] on div "DSM-5 Case Vignettes and Practice Questions Video · 21 min" at bounding box center [100, 225] width 142 height 33
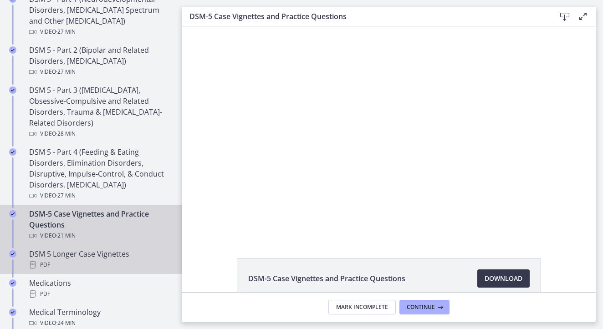
click at [106, 259] on div "DSM 5 Longer Case Vignettes PDF" at bounding box center [100, 260] width 142 height 22
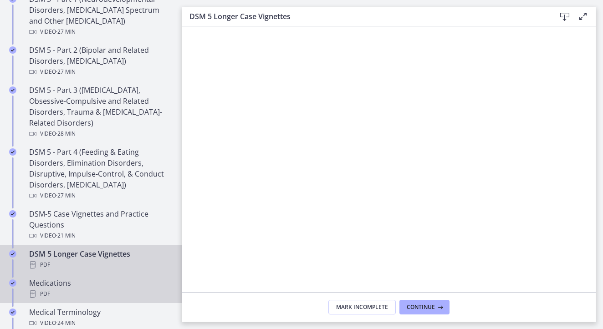
click at [107, 292] on div "PDF" at bounding box center [100, 294] width 142 height 11
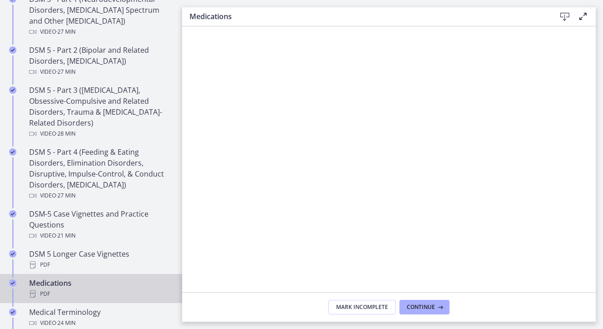
click at [564, 19] on icon at bounding box center [564, 16] width 11 height 11
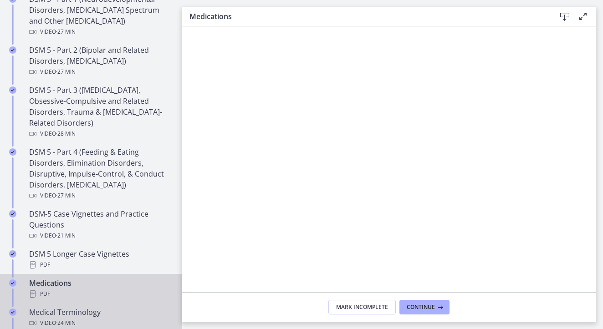
click at [86, 314] on div "Medical Terminology Video · 24 min" at bounding box center [100, 318] width 142 height 22
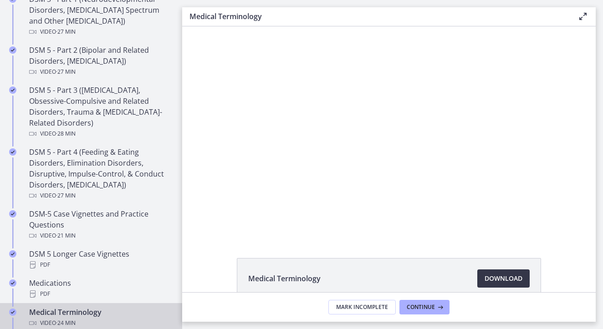
click at [517, 279] on span "Download Opens in a new window" at bounding box center [504, 278] width 38 height 11
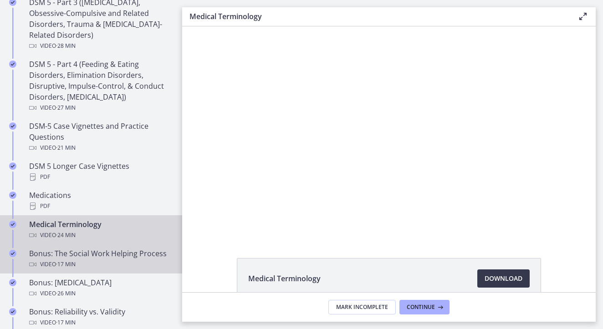
scroll to position [547, 0]
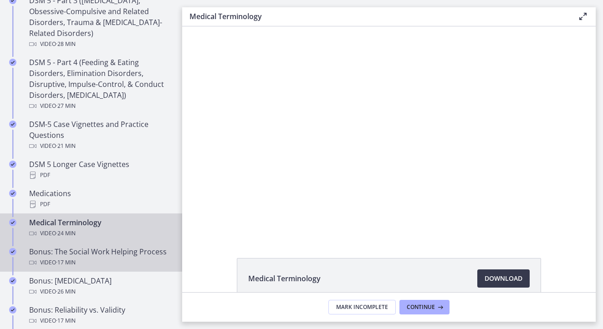
click at [89, 261] on div "Video · 17 min" at bounding box center [100, 262] width 142 height 11
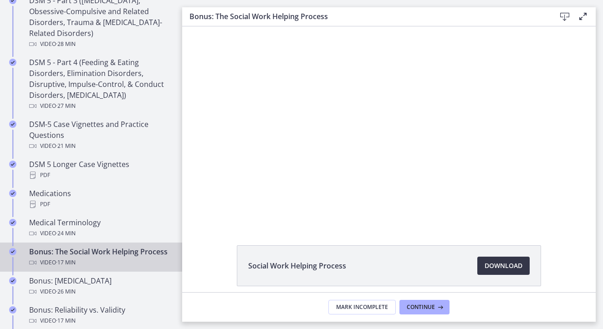
click at [509, 272] on link "Download Opens in a new window" at bounding box center [503, 266] width 52 height 18
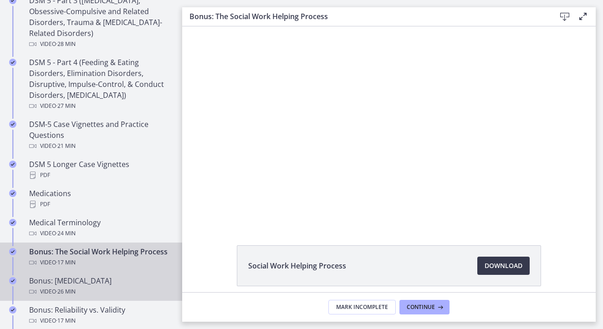
click at [115, 297] on div "Video · 26 min" at bounding box center [100, 292] width 142 height 11
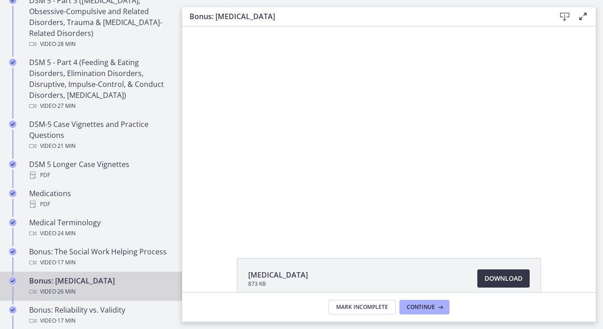
click at [485, 277] on span "Download Opens in a new window" at bounding box center [504, 278] width 38 height 11
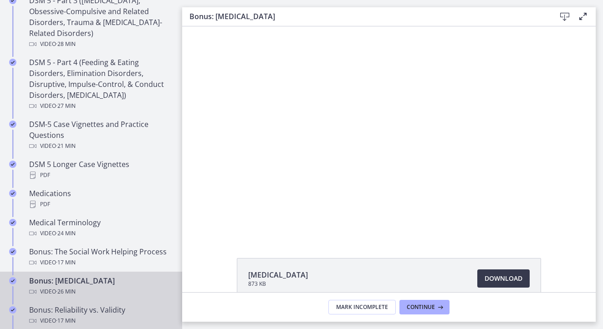
click at [88, 303] on link "Bonus: Reliability vs. Validity Video · 17 min" at bounding box center [91, 315] width 182 height 29
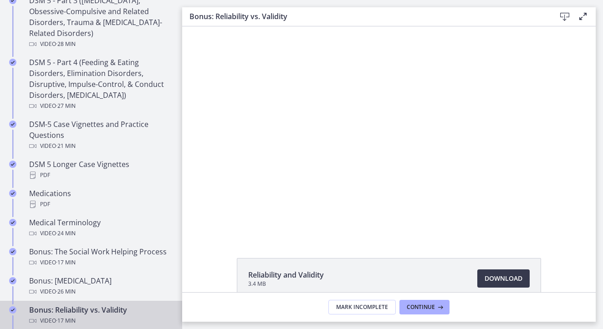
click at [512, 266] on li "Reliability and Validity 3.4 MB Download Opens in a new window" at bounding box center [389, 278] width 304 height 41
drag, startPoint x: 272, startPoint y: 20, endPoint x: 217, endPoint y: 17, distance: 54.3
click at [217, 17] on h3 "Bonus: Reliability vs. Validity" at bounding box center [366, 16] width 352 height 11
copy h3 "Reliability vs. Validity"
click at [488, 277] on span "Download Opens in a new window" at bounding box center [504, 278] width 38 height 11
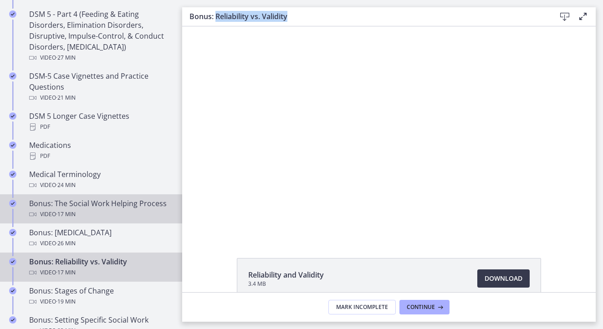
scroll to position [600, 0]
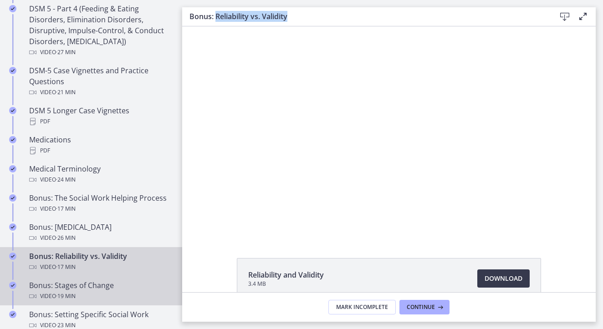
click at [85, 291] on div "Video · 19 min" at bounding box center [100, 296] width 142 height 11
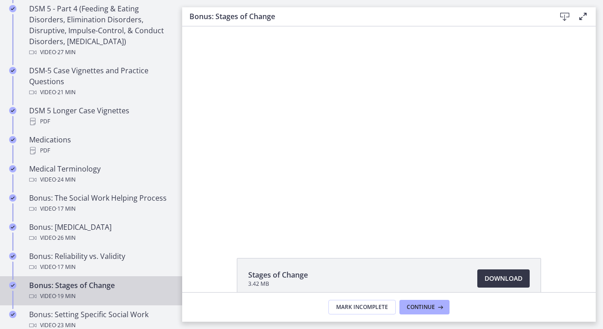
click at [504, 276] on span "Download Opens in a new window" at bounding box center [504, 278] width 38 height 11
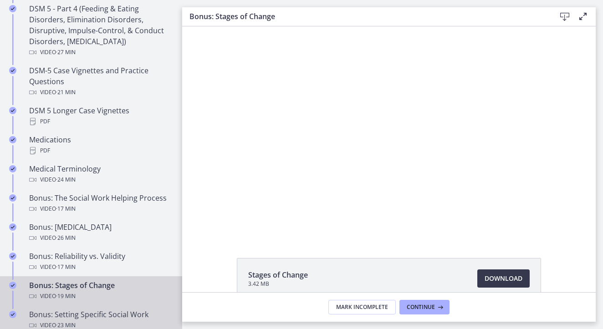
click at [123, 315] on div "Bonus: Setting Specific Social Work Video · 23 min" at bounding box center [100, 320] width 142 height 22
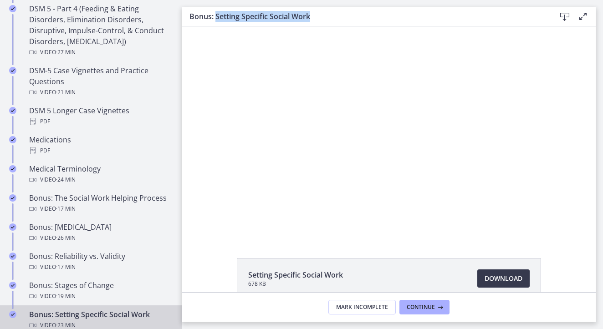
drag, startPoint x: 318, startPoint y: 14, endPoint x: 217, endPoint y: 18, distance: 101.2
click at [217, 18] on h3 "Bonus: Setting Specific Social Work" at bounding box center [366, 16] width 352 height 11
copy h3 "Setting Specific Social Work"
click at [496, 272] on link "Download Opens in a new window" at bounding box center [503, 279] width 52 height 18
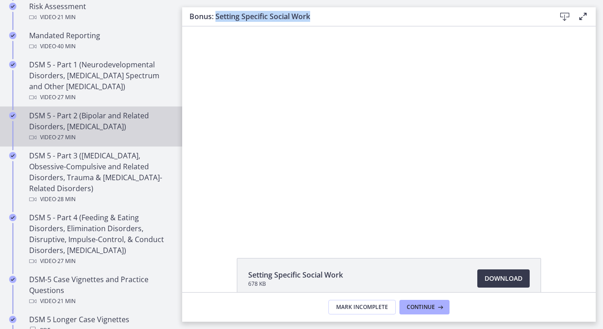
scroll to position [87, 0]
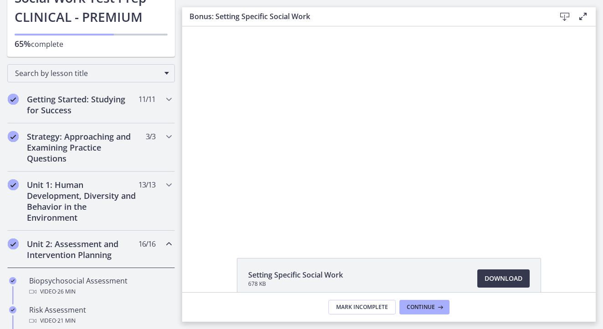
click at [164, 248] on icon "Chapters" at bounding box center [169, 244] width 11 height 11
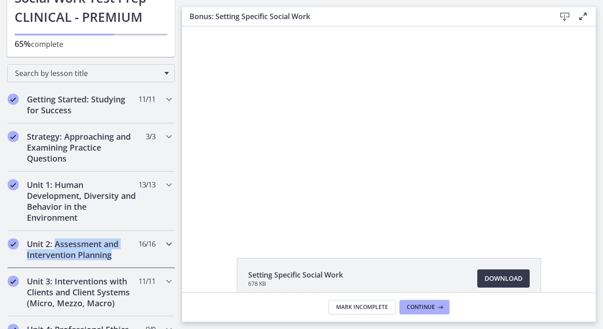
drag, startPoint x: 118, startPoint y: 256, endPoint x: 57, endPoint y: 245, distance: 62.1
click at [57, 245] on h2 "Unit 2: Assessment and Intervention Planning" at bounding box center [82, 250] width 111 height 22
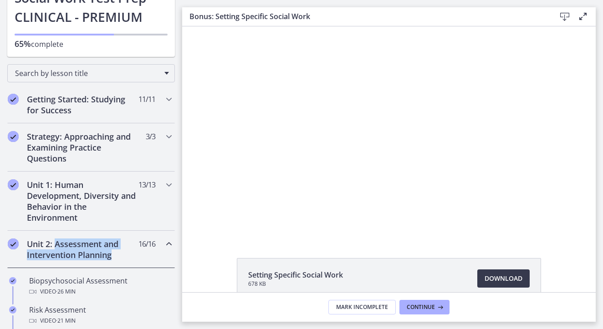
copy h2 "Assessment and Intervention Planning"
click at [164, 246] on icon "Chapters" at bounding box center [169, 244] width 11 height 11
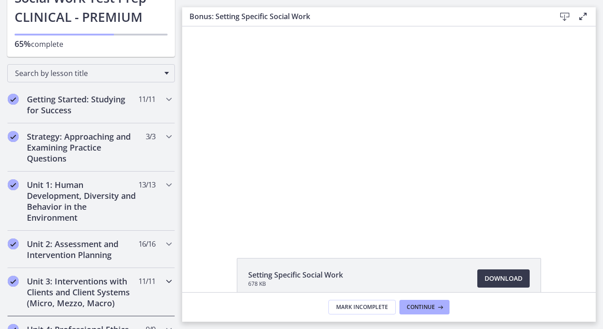
click at [107, 290] on h2 "Unit 3: Interventions with Clients and Client Systems (Micro, Mezzo, Macro)" at bounding box center [82, 292] width 111 height 33
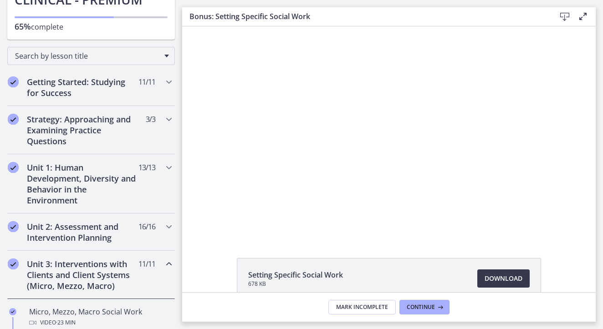
scroll to position [115, 0]
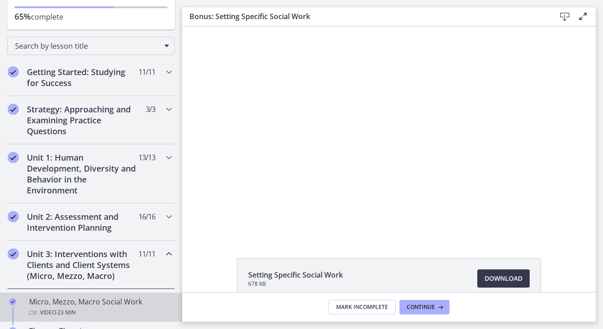
click at [100, 302] on div "Micro, Mezzo, Macro Social Work Video · 23 min" at bounding box center [100, 308] width 142 height 22
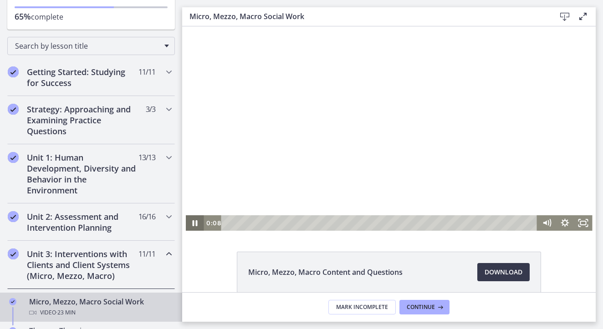
click at [187, 222] on icon "Pause" at bounding box center [194, 222] width 18 height 15
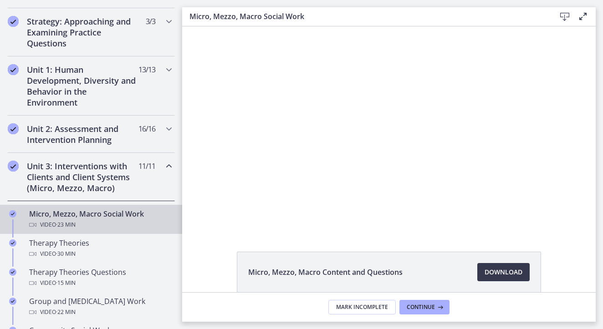
scroll to position [266, 0]
